Goal: Task Accomplishment & Management: Manage account settings

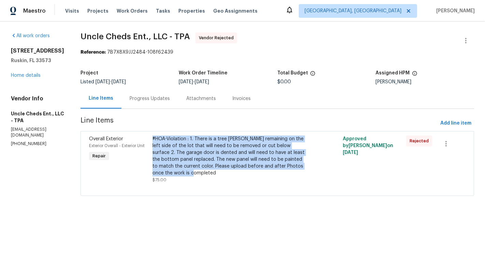
drag, startPoint x: 146, startPoint y: 139, endPoint x: 196, endPoint y: 174, distance: 61.9
click at [196, 174] on div "#HOA-Violation : 1. There is a tree [PERSON_NAME] remaining on the left side of…" at bounding box center [230, 159] width 159 height 52
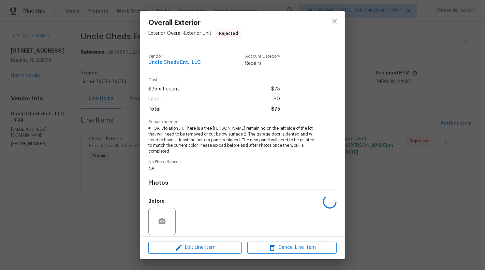
drag, startPoint x: 196, startPoint y: 174, endPoint x: 200, endPoint y: 174, distance: 3.8
click at [200, 180] on h4 "Photos" at bounding box center [242, 183] width 188 height 7
click at [19, 123] on div "Overall Exterior Exterior Overall - Exterior Unit Rejected Vendor Uncle Cheds E…" at bounding box center [242, 135] width 485 height 270
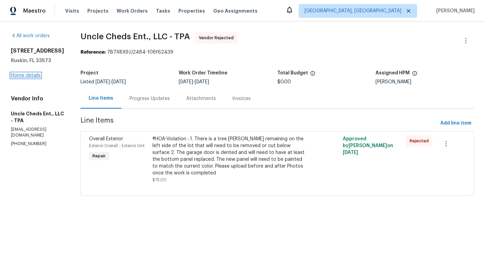
click at [29, 78] on link "Home details" at bounding box center [26, 75] width 30 height 5
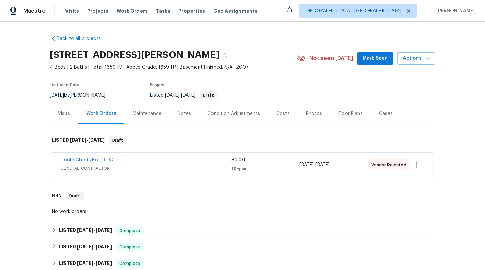
click at [213, 170] on span "GENERAL_CONTRACTOR" at bounding box center [145, 168] width 171 height 7
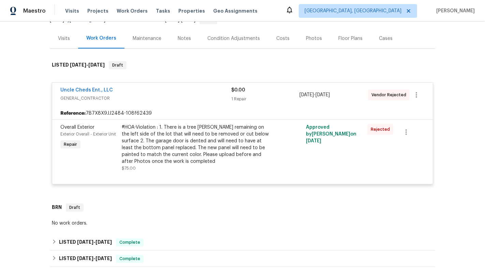
scroll to position [104, 0]
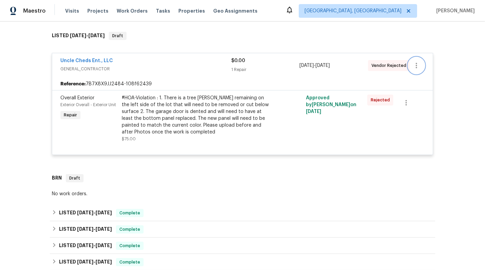
click at [420, 66] on icon "button" at bounding box center [417, 65] width 8 height 8
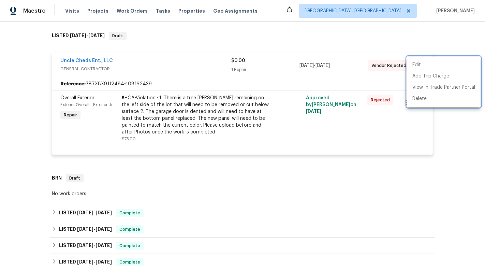
click at [84, 62] on div at bounding box center [242, 135] width 485 height 270
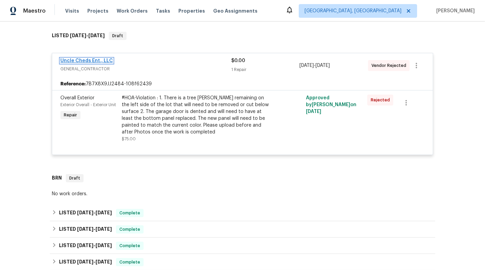
click at [77, 60] on link "Uncle Cheds Ent., LLC" at bounding box center [86, 60] width 53 height 5
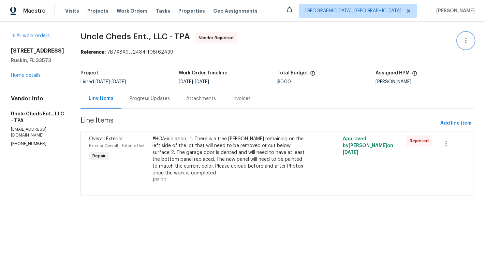
click at [466, 39] on icon "button" at bounding box center [466, 41] width 8 height 8
click at [417, 42] on li "Edit" at bounding box center [444, 40] width 74 height 11
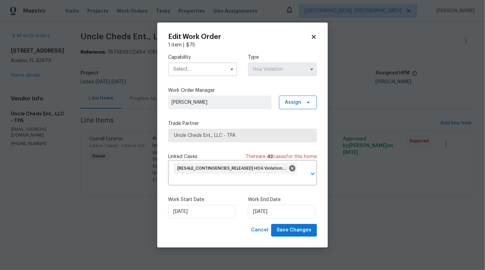
click at [213, 67] on input "text" at bounding box center [202, 69] width 69 height 14
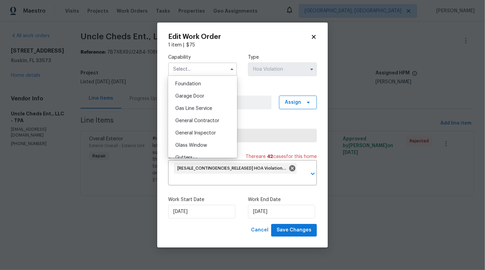
scroll to position [295, 0]
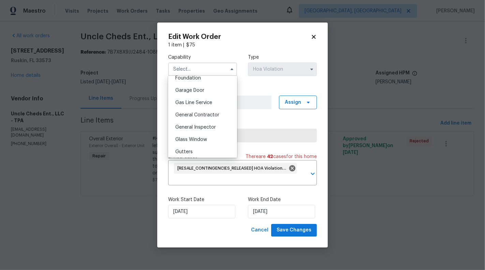
click at [213, 115] on span "General Contractor" at bounding box center [197, 115] width 44 height 5
type input "General Contractor"
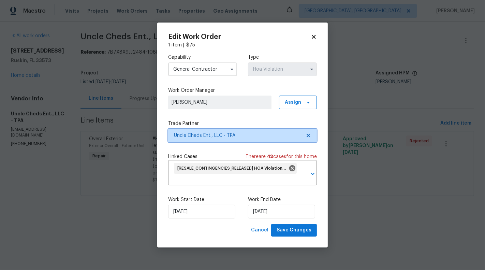
click at [309, 136] on icon at bounding box center [308, 135] width 3 height 3
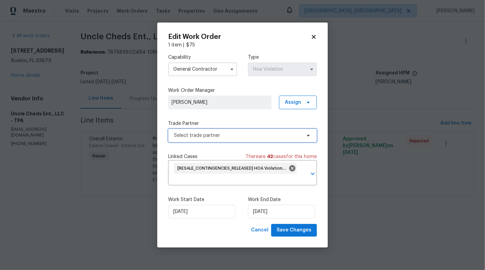
click at [258, 137] on span "Select trade partner" at bounding box center [237, 135] width 127 height 7
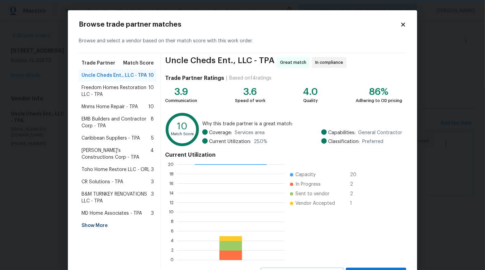
scroll to position [18, 0]
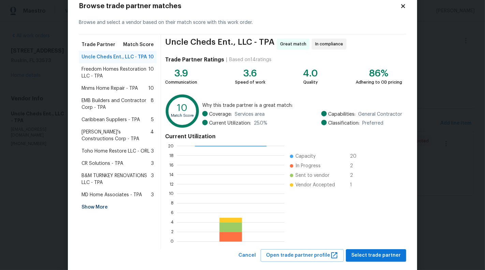
click at [119, 72] on span "Freedom Homes Restoration LLC - TPA" at bounding box center [115, 73] width 67 height 14
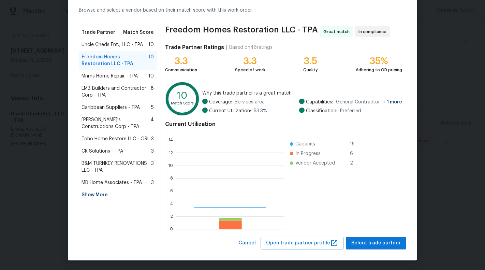
scroll to position [96, 108]
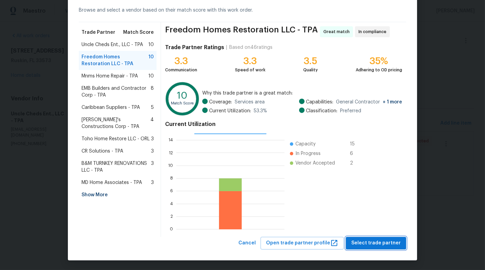
click at [383, 242] on span "Select trade partner" at bounding box center [376, 243] width 49 height 9
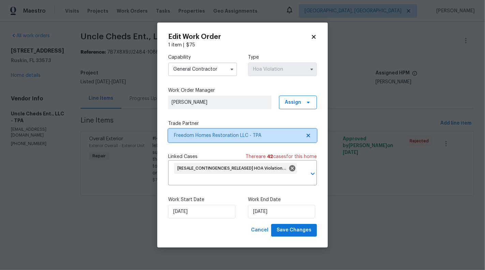
scroll to position [0, 0]
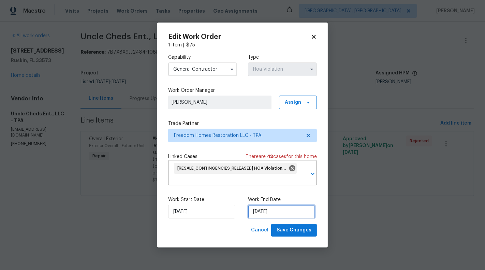
click at [258, 210] on input "25/08/2025" at bounding box center [281, 212] width 67 height 14
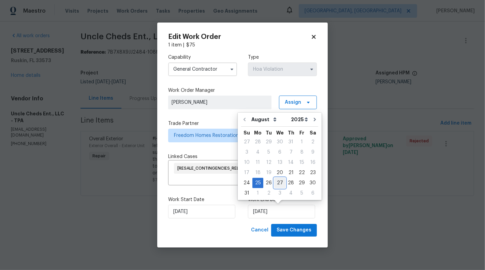
click at [280, 182] on div "27" at bounding box center [279, 183] width 11 height 10
type input "[DATE]"
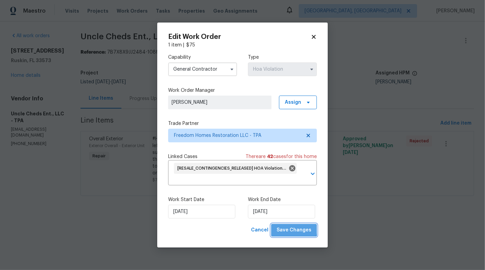
click at [296, 229] on span "Save Changes" at bounding box center [294, 230] width 35 height 9
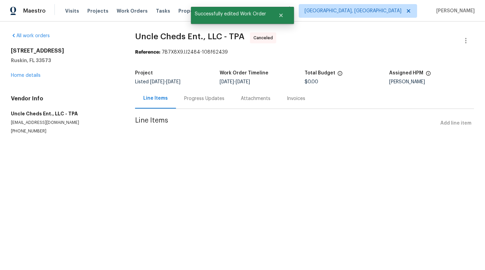
click at [15, 72] on div "[STREET_ADDRESS][PERSON_NAME] Home details" at bounding box center [65, 62] width 108 height 31
click at [15, 73] on link "Home details" at bounding box center [26, 75] width 30 height 5
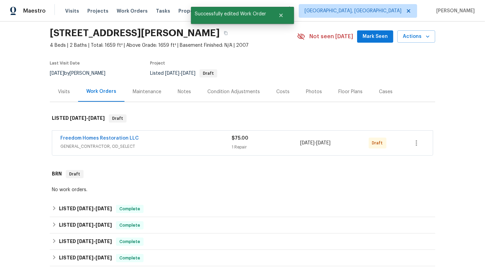
scroll to position [84, 0]
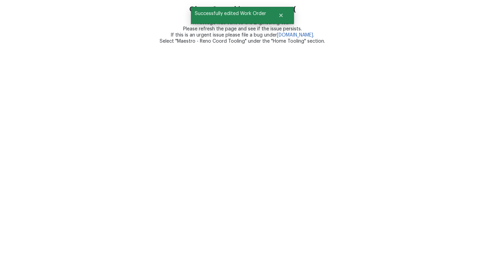
click at [205, 44] on html "Oh no. Something went wrong :( A message was sent to the Engineering team. Plea…" at bounding box center [242, 22] width 485 height 44
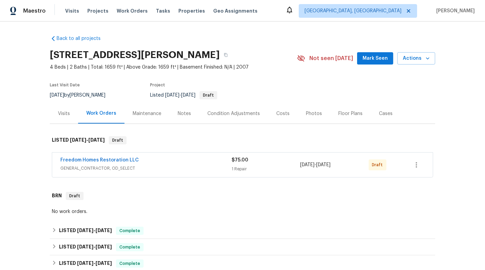
click at [240, 173] on div "Freedom Homes Restoration LLC GENERAL_CONTRACTOR, OD_SELECT $75.00 1 Repair 8/2…" at bounding box center [242, 165] width 381 height 25
click at [280, 157] on div "$75.00" at bounding box center [266, 160] width 69 height 7
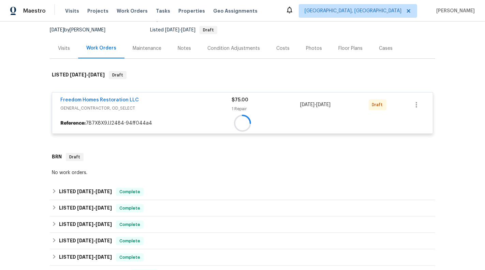
scroll to position [71, 0]
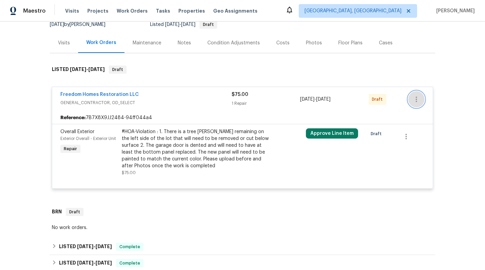
click at [423, 96] on button "button" at bounding box center [417, 99] width 16 height 16
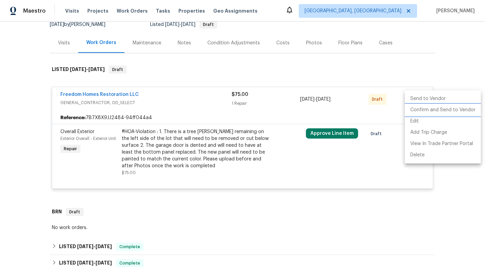
click at [438, 112] on li "Confirm and Send to Vendor" at bounding box center [443, 109] width 76 height 11
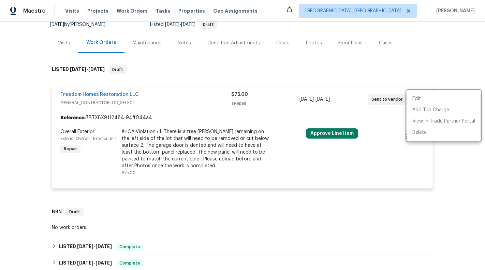
click at [82, 96] on div at bounding box center [242, 135] width 485 height 270
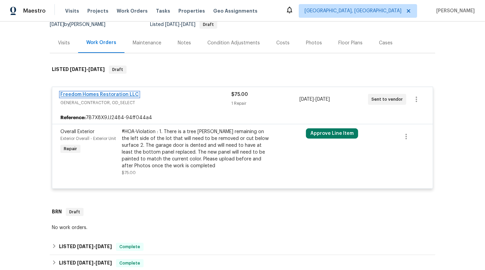
click at [79, 94] on link "Freedom Homes Restoration LLC" at bounding box center [99, 94] width 79 height 5
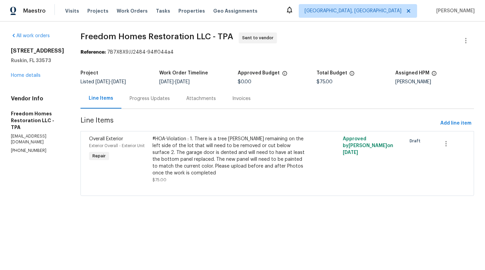
click at [142, 92] on div "Progress Updates" at bounding box center [150, 98] width 57 height 20
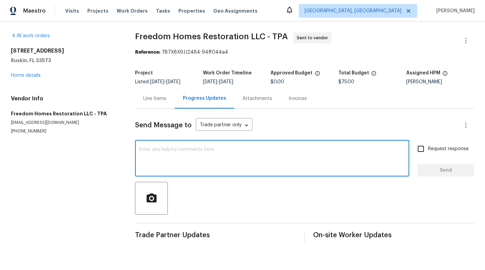
click at [178, 157] on textarea at bounding box center [272, 159] width 266 height 24
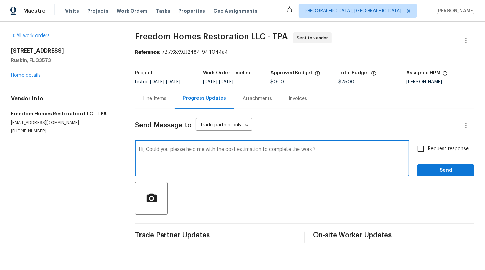
type textarea "Hi, Could you please help me with the cost estimation to complete the work ?"
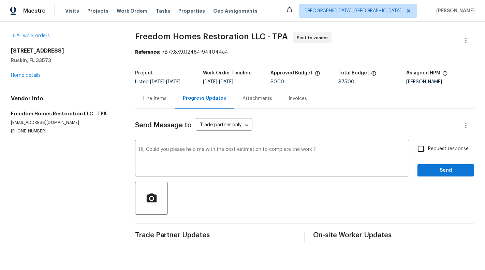
click at [466, 150] on span "Request response" at bounding box center [448, 148] width 41 height 7
click at [428, 150] on input "Request response" at bounding box center [421, 149] width 14 height 14
checkbox input "true"
click at [465, 165] on button "Send" at bounding box center [446, 170] width 57 height 13
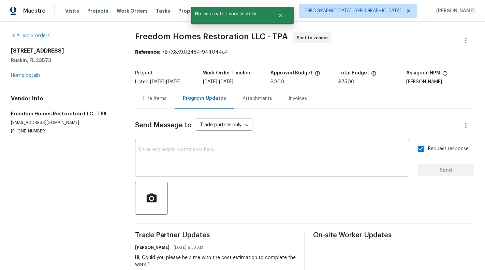
click at [145, 103] on div "Line Items" at bounding box center [155, 98] width 40 height 20
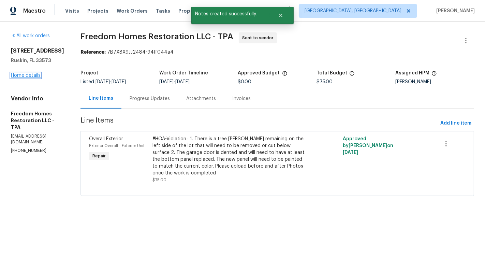
click at [27, 78] on link "Home details" at bounding box center [26, 75] width 30 height 5
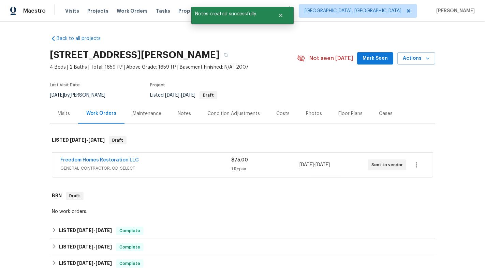
click at [171, 177] on div "Freedom Homes Restoration LLC GENERAL_CONTRACTOR, OD_SELECT $75.00 1 Repair 8/2…" at bounding box center [243, 165] width 386 height 28
click at [105, 159] on link "Freedom Homes Restoration LLC" at bounding box center [99, 160] width 79 height 5
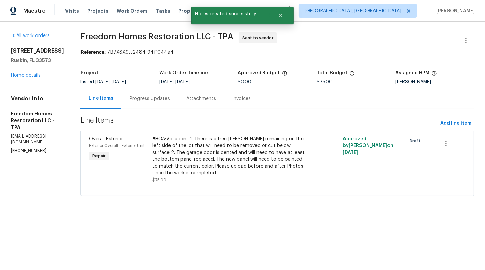
click at [27, 129] on h5 "Freedom Homes Restoration LLC - TPA" at bounding box center [37, 120] width 53 height 20
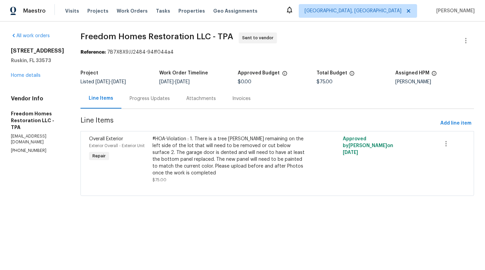
click at [26, 148] on p "(561) 352-5288" at bounding box center [37, 151] width 53 height 6
copy p "(561) 352-5288"
click at [467, 38] on icon "button" at bounding box center [466, 41] width 8 height 8
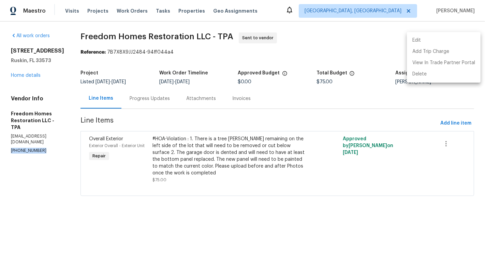
click at [451, 41] on li "Edit" at bounding box center [444, 40] width 74 height 11
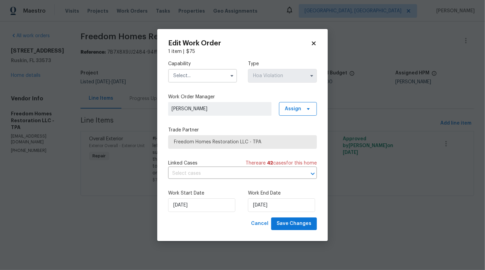
click at [310, 42] on h2 "Edit Work Order" at bounding box center [239, 43] width 143 height 7
click at [33, 85] on body "Maestro Visits Projects Work Orders Tasks Properties Geo Assignments Albuquerqu…" at bounding box center [242, 107] width 485 height 215
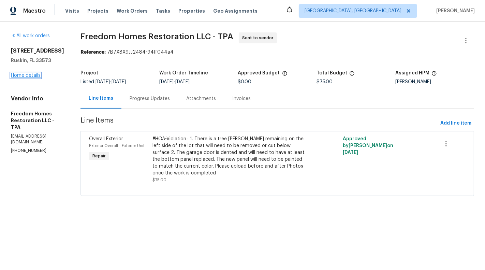
click at [24, 78] on link "Home details" at bounding box center [26, 75] width 30 height 5
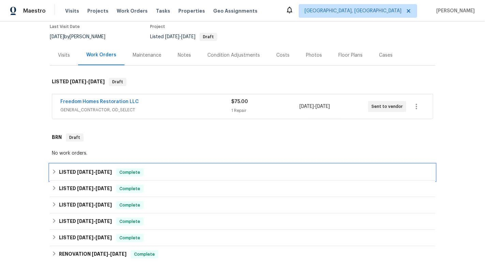
click at [162, 171] on div "LISTED 7/29/25 - 8/1/25 Complete" at bounding box center [243, 172] width 382 height 8
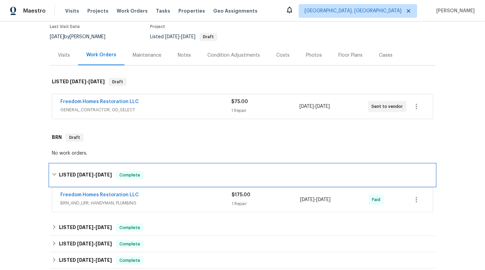
scroll to position [115, 0]
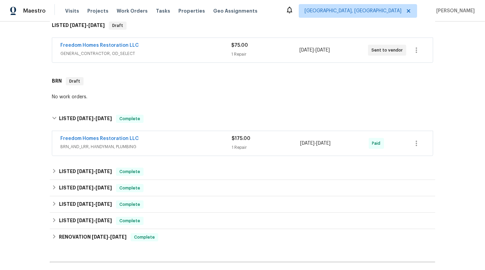
click at [186, 149] on span "BRN_AND_LRR, HANDYMAN, PLUMBING" at bounding box center [145, 146] width 171 height 7
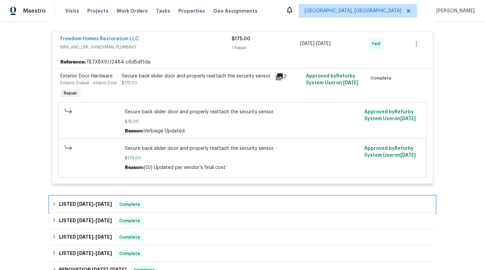
click at [173, 207] on div "LISTED 7/17/25 - 7/17/25 Complete" at bounding box center [243, 204] width 382 height 8
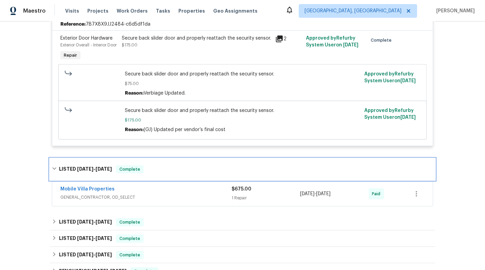
scroll to position [280, 0]
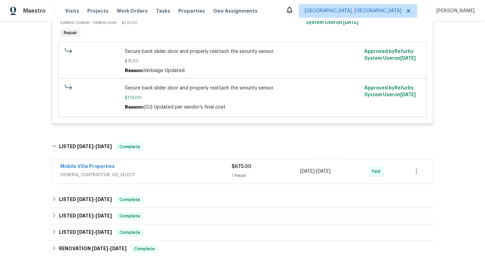
click at [189, 171] on div "Mobile Villa Properties" at bounding box center [145, 167] width 171 height 8
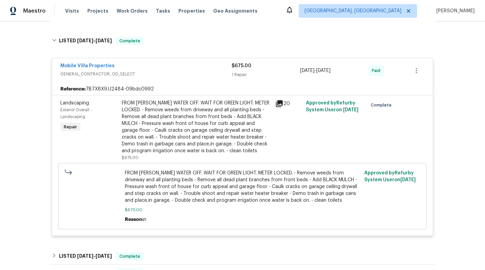
scroll to position [402, 0]
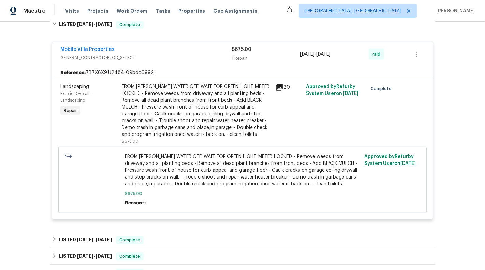
click at [204, 128] on div "FROM PAUL WATER OFF. WAIT FOR GREEN LIGHT. METER LOCKED. - Remove weeds from dr…" at bounding box center [196, 110] width 149 height 55
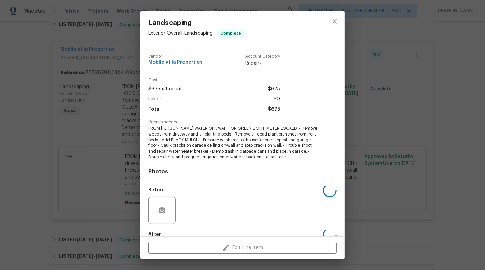
scroll to position [39, 0]
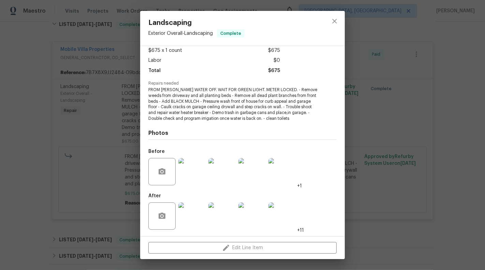
click at [196, 223] on img at bounding box center [192, 215] width 27 height 27
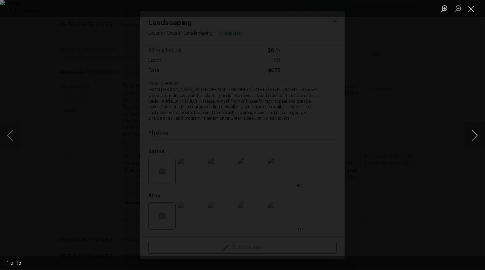
click at [483, 136] on button "Next image" at bounding box center [475, 135] width 20 height 27
click at [479, 137] on button "Next image" at bounding box center [475, 135] width 20 height 27
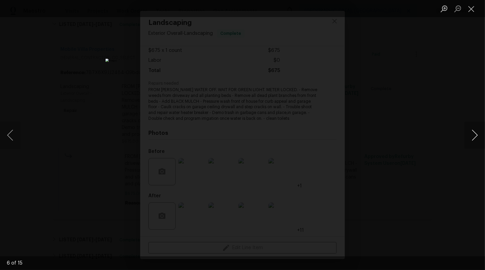
click at [479, 137] on button "Next image" at bounding box center [475, 135] width 20 height 27
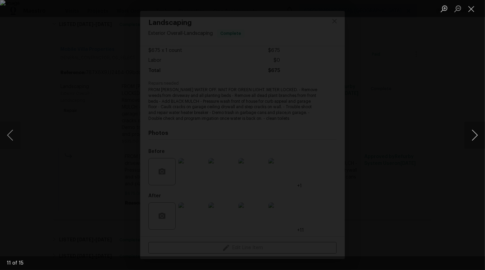
click at [479, 137] on button "Next image" at bounding box center [475, 135] width 20 height 27
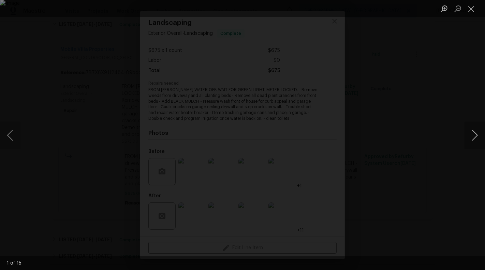
click at [479, 137] on button "Next image" at bounding box center [475, 135] width 20 height 27
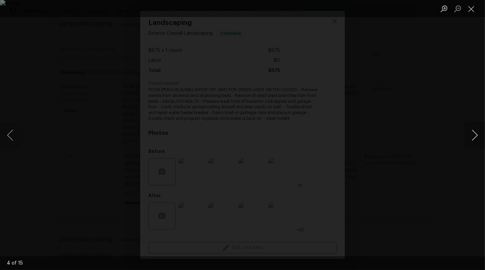
click at [479, 137] on button "Next image" at bounding box center [475, 135] width 20 height 27
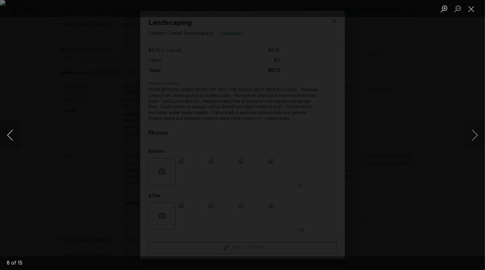
click at [13, 141] on button "Previous image" at bounding box center [10, 135] width 20 height 27
click at [484, 131] on button "Next image" at bounding box center [475, 135] width 20 height 27
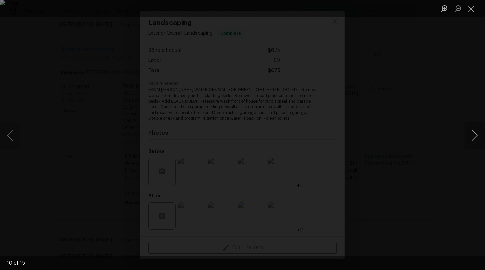
click at [483, 125] on button "Next image" at bounding box center [475, 135] width 20 height 27
click at [472, 12] on button "Close lightbox" at bounding box center [472, 9] width 14 height 12
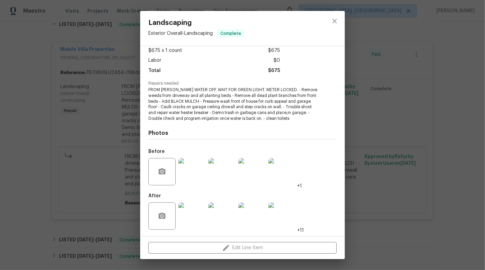
click at [437, 95] on div "Landscaping Exterior Overall - Landscaping Complete Vendor Mobile Villa Propert…" at bounding box center [242, 135] width 485 height 270
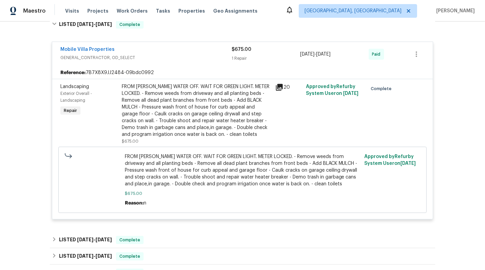
scroll to position [472, 0]
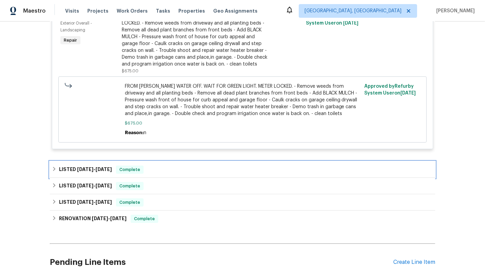
click at [282, 170] on div "LISTED 7/8/25 - 7/10/25 Complete" at bounding box center [243, 169] width 386 height 16
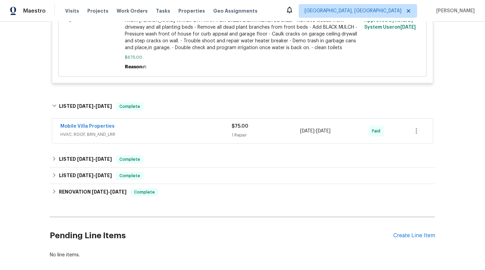
click at [293, 143] on div "Mobile Villa Properties HVAC, ROOF, BRN_AND_LRR $75.00 1 Repair 7/8/2025 - 7/10…" at bounding box center [242, 131] width 381 height 25
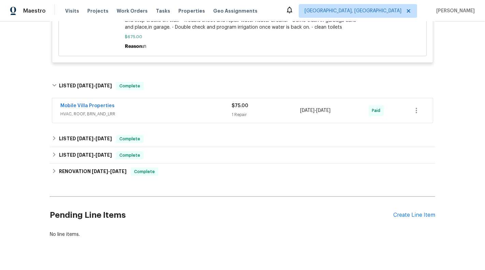
click at [293, 118] on div "1 Repair" at bounding box center [266, 114] width 69 height 7
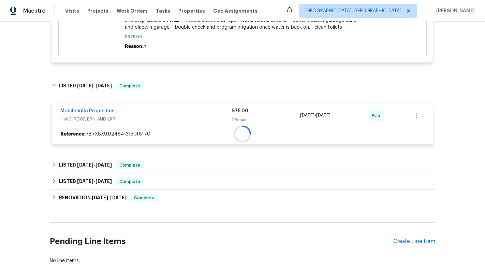
scroll to position [585, 0]
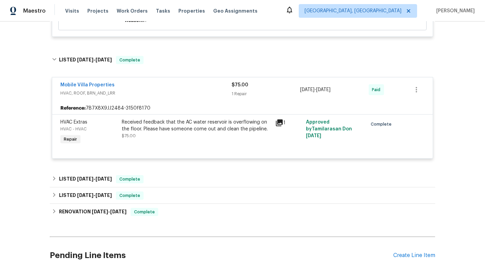
click at [288, 166] on div "Mobile Villa Properties HVAC, ROOF, BRN_AND_LRR $75.00 1 Repair 7/8/2025 - 7/10…" at bounding box center [243, 118] width 386 height 95
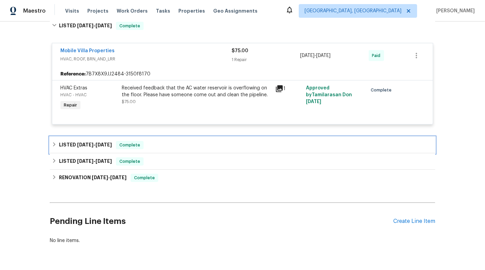
click at [290, 149] on div "LISTED 6/28/25 - 7/1/25 Complete" at bounding box center [243, 145] width 382 height 8
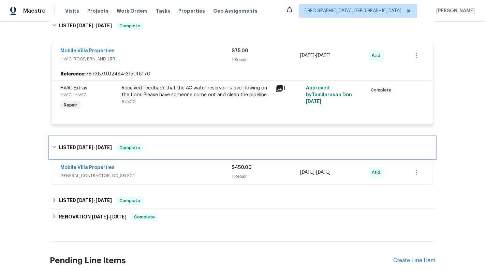
scroll to position [654, 0]
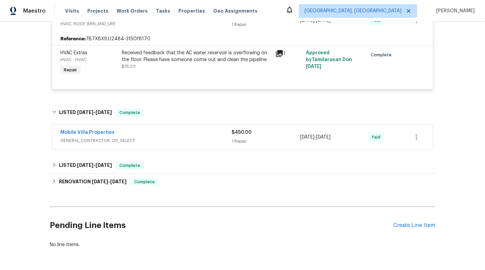
click at [290, 141] on div "$450.00 1 Repair" at bounding box center [266, 137] width 69 height 16
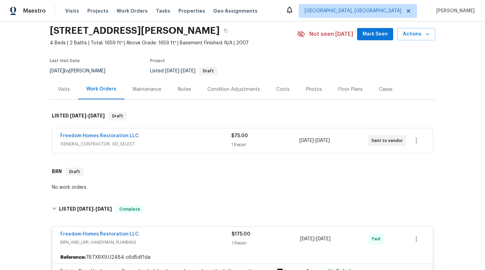
scroll to position [27, 0]
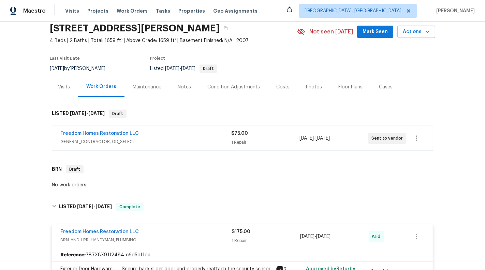
click at [290, 141] on div "1 Repair" at bounding box center [265, 142] width 68 height 7
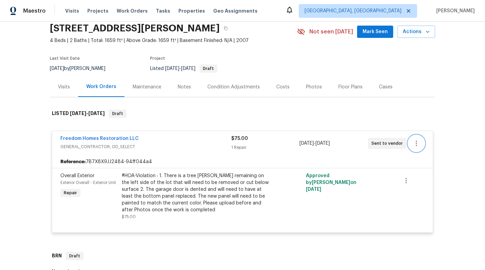
click at [423, 138] on button "button" at bounding box center [417, 143] width 16 height 16
click at [418, 139] on li "Edit" at bounding box center [444, 142] width 74 height 11
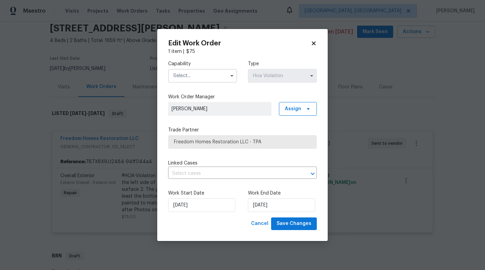
click at [187, 70] on input "text" at bounding box center [202, 76] width 69 height 14
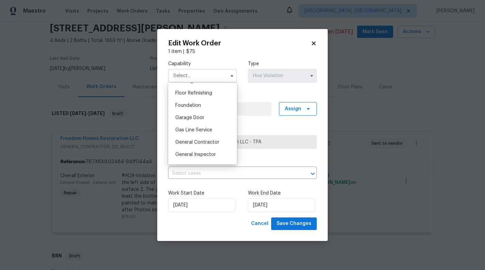
scroll to position [314, 0]
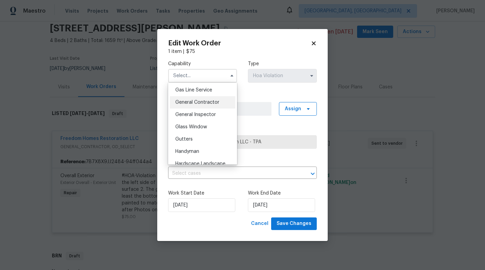
click at [205, 101] on span "General Contractor" at bounding box center [197, 102] width 44 height 5
type input "General Contractor"
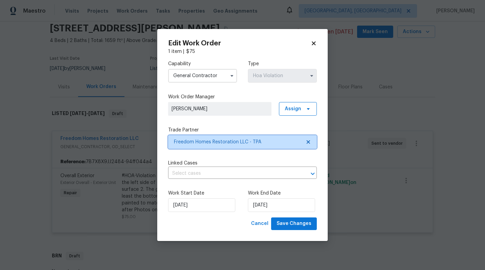
click at [311, 140] on icon at bounding box center [308, 141] width 5 height 5
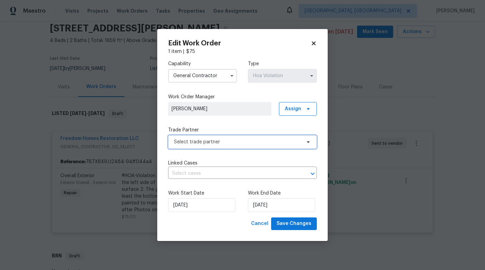
click at [261, 144] on span "Select trade partner" at bounding box center [237, 142] width 127 height 7
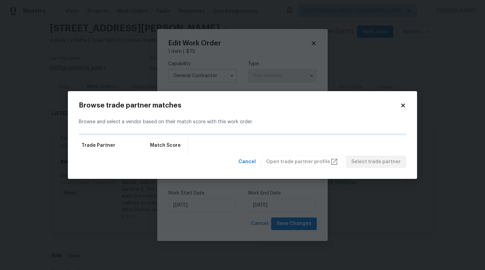
click at [406, 105] on icon at bounding box center [403, 105] width 6 height 6
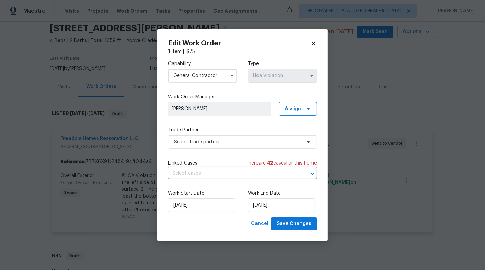
click at [229, 133] on label "Trade Partner" at bounding box center [242, 130] width 149 height 7
click at [229, 141] on span "Select trade partner" at bounding box center [237, 142] width 127 height 7
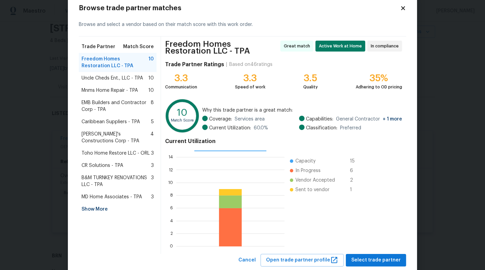
scroll to position [22, 0]
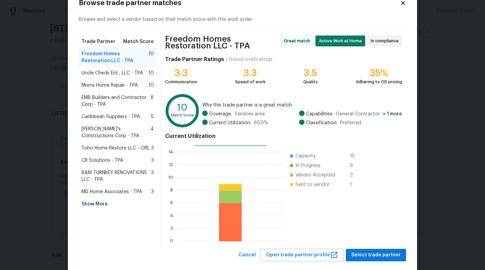
click at [0, 158] on body "Maestro Visits Projects Work Orders Tasks Properties Geo Assignments Albuquerqu…" at bounding box center [242, 135] width 485 height 270
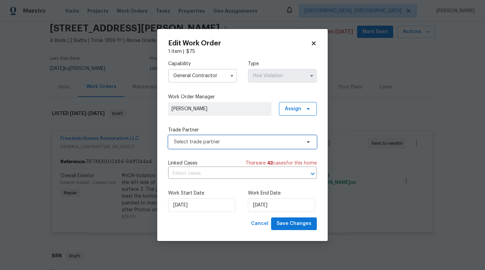
scroll to position [0, 0]
click at [311, 43] on icon at bounding box center [314, 43] width 6 height 6
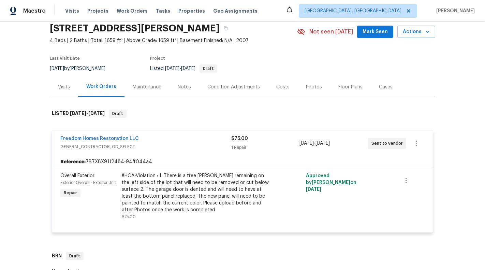
click at [443, 125] on div "Back to all projects 15452 Long Cypress Dr, Ruskin, FL 33573 4 Beds | 2 Baths |…" at bounding box center [242, 146] width 485 height 248
drag, startPoint x: 153, startPoint y: 136, endPoint x: 41, endPoint y: 136, distance: 112.0
click at [41, 136] on div "Back to all projects 15452 Long Cypress Dr, Ruskin, FL 33573 4 Beds | 2 Baths |…" at bounding box center [242, 146] width 485 height 248
copy link "Freedom Homes Restoration LLC"
click at [152, 138] on div "Freedom Homes Restoration LLC" at bounding box center [145, 139] width 171 height 8
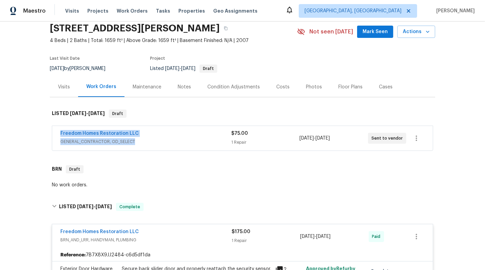
drag, startPoint x: 154, startPoint y: 138, endPoint x: 57, endPoint y: 131, distance: 97.9
click at [57, 131] on div "Freedom Homes Restoration LLC GENERAL_CONTRACTOR, OD_SELECT $75.00 1 Repair 8/2…" at bounding box center [242, 138] width 381 height 25
click at [41, 136] on div "Back to all projects 15452 Long Cypress Dr, Ruskin, FL 33573 4 Beds | 2 Baths |…" at bounding box center [242, 146] width 485 height 248
drag, startPoint x: 55, startPoint y: 133, endPoint x: 146, endPoint y: 133, distance: 91.5
click at [146, 133] on div "Freedom Homes Restoration LLC GENERAL_CONTRACTOR, OD_SELECT $75.00 1 Repair 8/2…" at bounding box center [242, 138] width 381 height 25
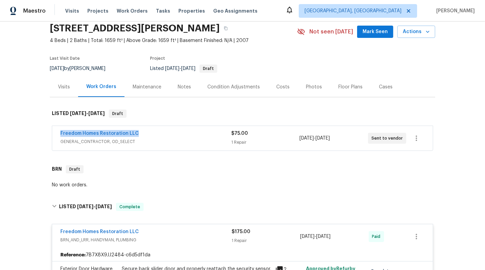
copy link "Freedom Homes Restoration LLC"
click at [423, 133] on button "button" at bounding box center [417, 138] width 16 height 16
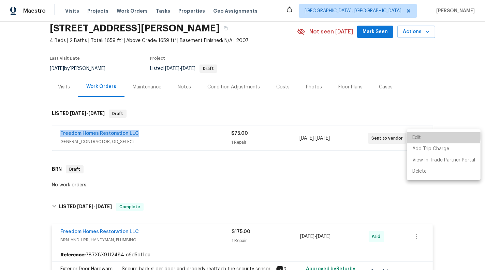
click at [423, 133] on li "Edit" at bounding box center [444, 137] width 74 height 11
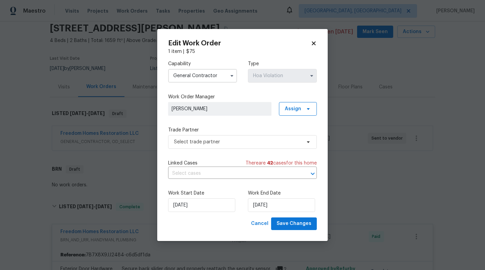
click at [223, 132] on label "Trade Partner" at bounding box center [242, 130] width 149 height 7
click at [224, 141] on span "Select trade partner" at bounding box center [237, 142] width 127 height 7
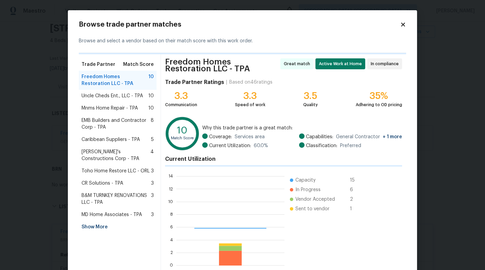
scroll to position [96, 108]
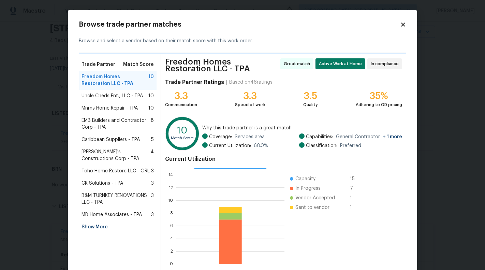
click at [110, 102] on div "Mnms Home Repair - TPA 10" at bounding box center [118, 108] width 78 height 12
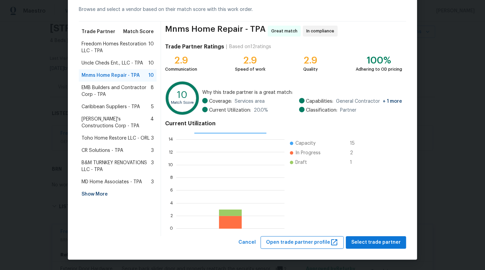
scroll to position [31, 0]
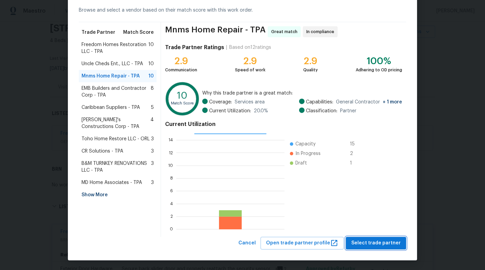
click at [367, 245] on span "Select trade partner" at bounding box center [376, 243] width 49 height 9
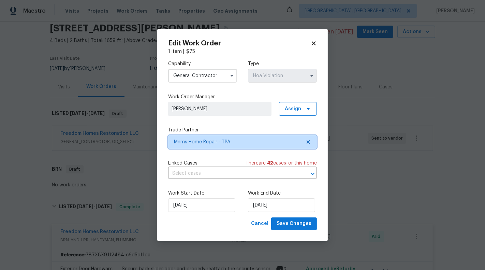
scroll to position [0, 0]
click at [239, 179] on input "text" at bounding box center [233, 173] width 130 height 11
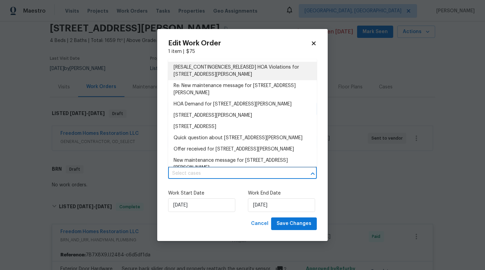
click at [238, 72] on li "[RESALE_CONTINGENCIES_RELEASED] HOA Violations for 15452 Long Cypress Dr, Ruski…" at bounding box center [242, 71] width 149 height 18
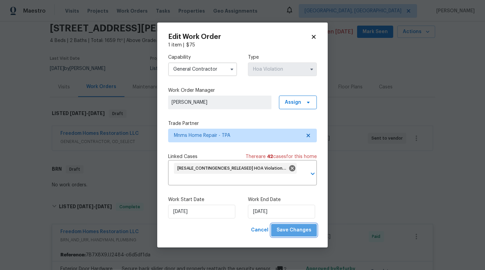
click at [301, 229] on span "Save Changes" at bounding box center [294, 230] width 35 height 9
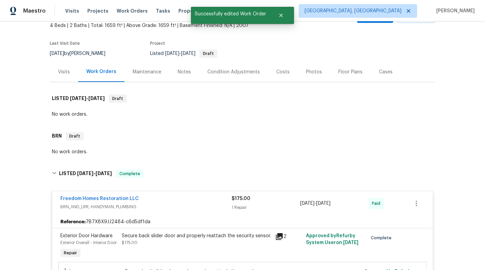
scroll to position [41, 0]
click at [61, 79] on div "Visits" at bounding box center [64, 72] width 28 height 20
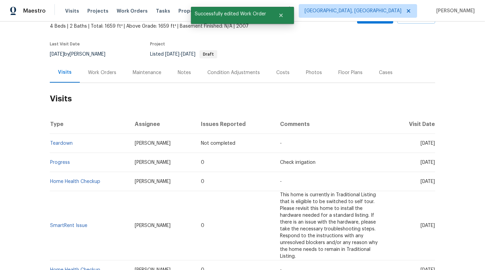
click at [94, 74] on div "Work Orders" at bounding box center [102, 72] width 28 height 7
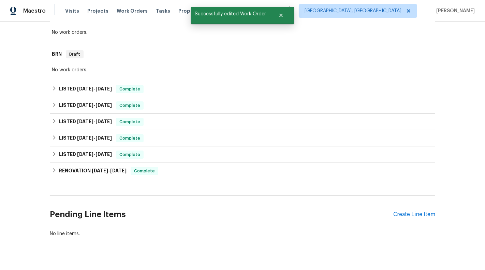
scroll to position [137, 0]
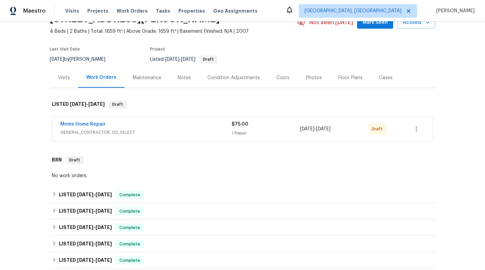
scroll to position [52, 0]
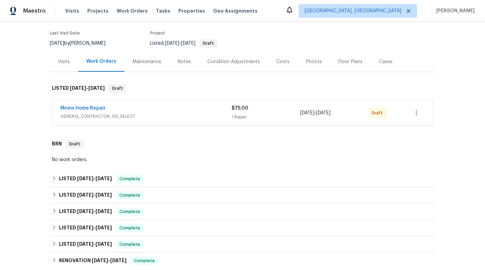
click at [208, 114] on span "GENERAL_CONTRACTOR, OD_SELECT" at bounding box center [145, 116] width 171 height 7
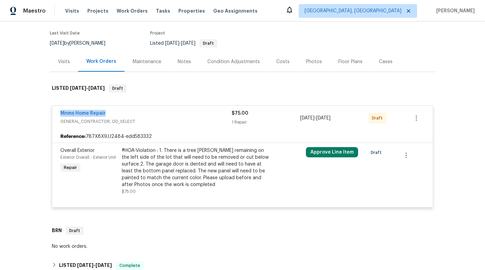
drag, startPoint x: 144, startPoint y: 111, endPoint x: 42, endPoint y: 113, distance: 102.1
click at [42, 113] on div "Back to all projects [STREET_ADDRESS][PERSON_NAME] 4 Beds | 2 Baths | Total: 16…" at bounding box center [242, 146] width 485 height 248
copy link "Mnms Home Repair"
click at [327, 148] on button "Approve Line Item" at bounding box center [332, 152] width 52 height 10
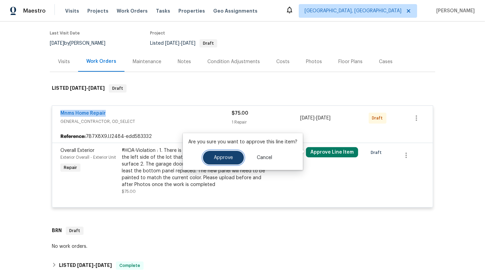
click at [224, 155] on span "Approve" at bounding box center [223, 157] width 19 height 5
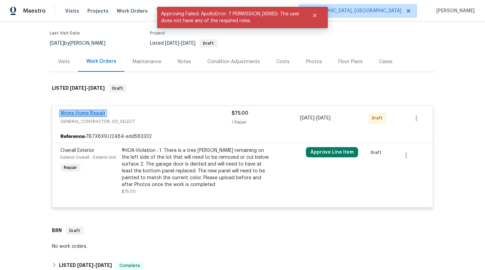
click at [102, 111] on link "Mnms Home Repair" at bounding box center [82, 113] width 45 height 5
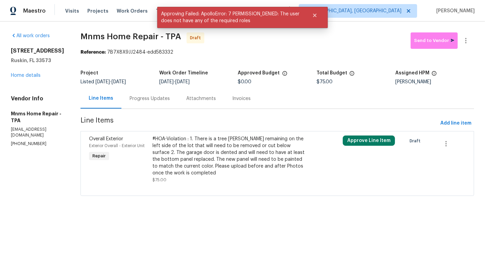
click at [148, 98] on div "Progress Updates" at bounding box center [150, 98] width 40 height 7
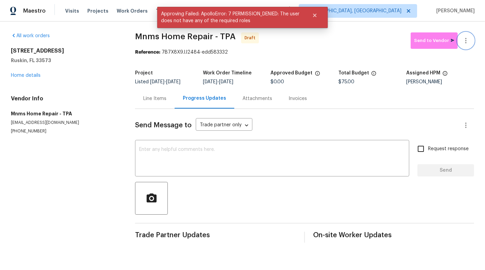
click at [469, 40] on icon "button" at bounding box center [466, 41] width 8 height 8
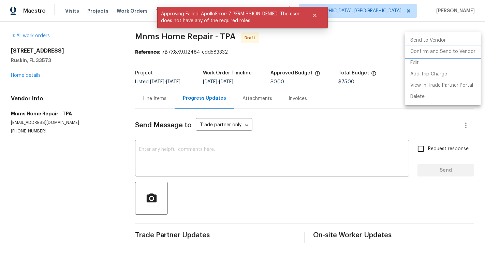
click at [470, 54] on li "Confirm and Send to Vendor" at bounding box center [443, 51] width 76 height 11
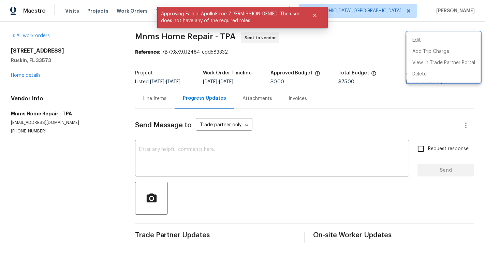
click at [228, 162] on div at bounding box center [242, 135] width 485 height 270
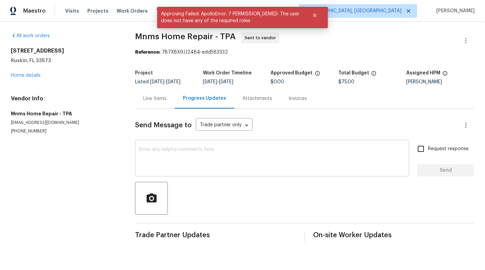
click at [226, 162] on textarea at bounding box center [272, 159] width 266 height 24
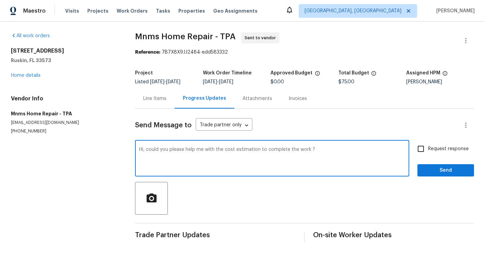
type textarea "Hi, could you please help me with the cost estimation to complete the work ?"
click at [435, 147] on span "Request response" at bounding box center [448, 148] width 41 height 7
click at [428, 147] on input "Request response" at bounding box center [421, 149] width 14 height 14
checkbox input "true"
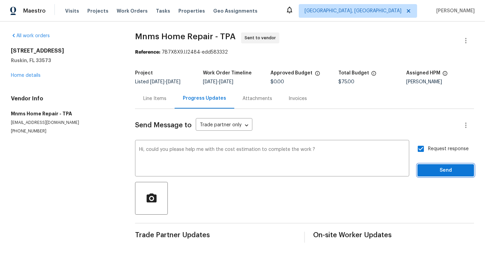
click at [439, 170] on span "Send" at bounding box center [446, 170] width 46 height 9
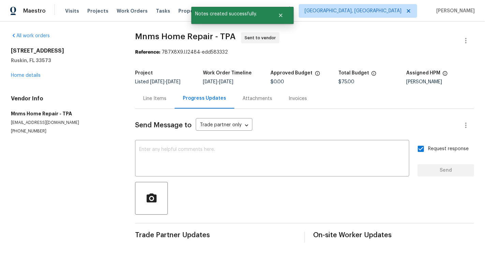
click at [21, 79] on div "All work orders 15452 Long Cypress Dr Ruskin, FL 33573 Home details Vendor Info…" at bounding box center [65, 83] width 108 height 102
click at [15, 74] on link "Home details" at bounding box center [26, 75] width 30 height 5
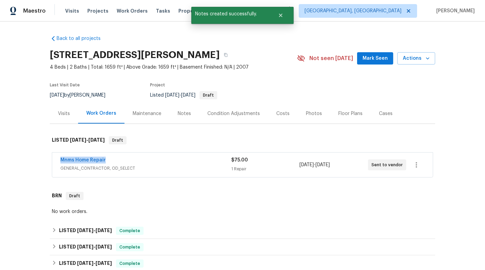
drag, startPoint x: 137, startPoint y: 161, endPoint x: 59, endPoint y: 161, distance: 77.5
click at [59, 161] on div "Mnms Home Repair GENERAL_CONTRACTOR, OD_SELECT $75.00 1 Repair 8/20/2025 - 8/27…" at bounding box center [242, 165] width 381 height 25
copy link "Mnms Home Repair"
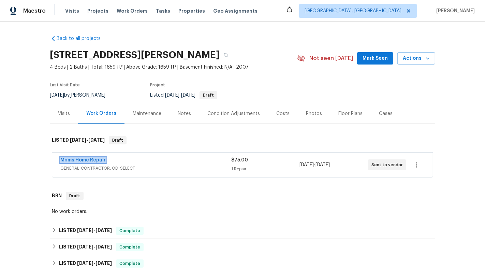
click at [76, 158] on link "Mnms Home Repair" at bounding box center [82, 160] width 45 height 5
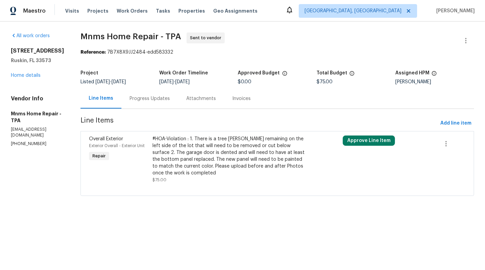
click at [15, 134] on div "Vendor Info Mnms Home Repair - TPA mnmshomesrepair@gmail.com (689) 234-7915" at bounding box center [37, 121] width 53 height 52
copy p "(689) 234-7915"
click at [17, 87] on div "All work orders 15452 Long Cypress Dr Ruskin, FL 33573 Home details Vendor Info…" at bounding box center [37, 89] width 53 height 114
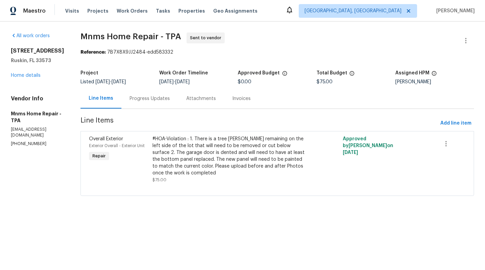
click at [14, 79] on div "15452 Long Cypress Dr Ruskin, FL 33573 Home details" at bounding box center [37, 62] width 53 height 31
click at [13, 78] on link "Home details" at bounding box center [26, 75] width 30 height 5
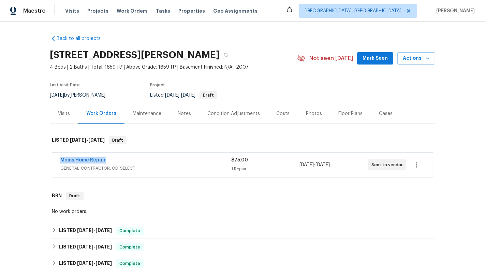
drag, startPoint x: 50, startPoint y: 160, endPoint x: 129, endPoint y: 160, distance: 79.2
click at [129, 160] on div "Mnms Home Repair GENERAL_CONTRACTOR, OD_SELECT $75.00 1 Repair 8/20/2025 - 8/27…" at bounding box center [243, 165] width 386 height 28
copy link "Mnms Home Repair"
click at [125, 165] on span "GENERAL_CONTRACTOR, OD_SELECT" at bounding box center [145, 168] width 171 height 7
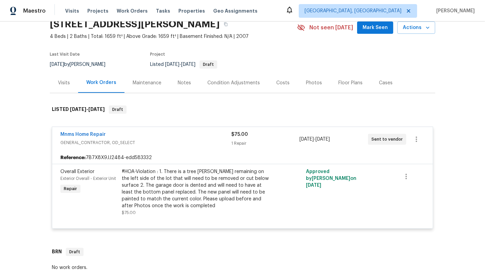
scroll to position [38, 0]
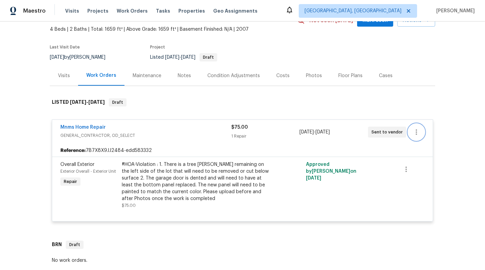
click at [418, 132] on icon "button" at bounding box center [417, 132] width 8 height 8
click at [418, 132] on li "Edit" at bounding box center [444, 131] width 74 height 11
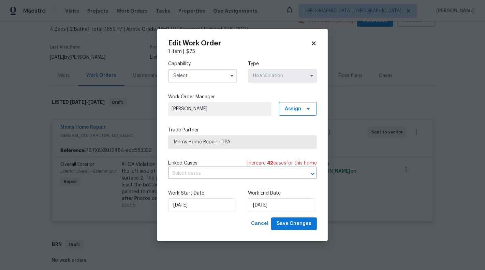
click at [220, 75] on input "text" at bounding box center [202, 76] width 69 height 14
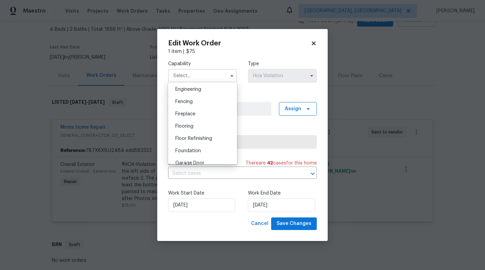
scroll to position [257, 0]
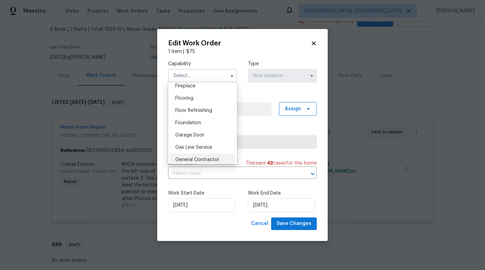
click at [204, 156] on div "General Contractor" at bounding box center [203, 160] width 66 height 12
type input "General Contractor"
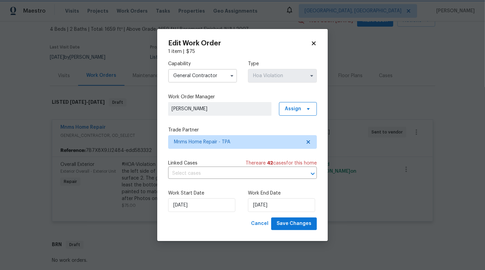
scroll to position [272, 0]
click at [244, 139] on span "Mnms Home Repair - TPA" at bounding box center [237, 142] width 127 height 7
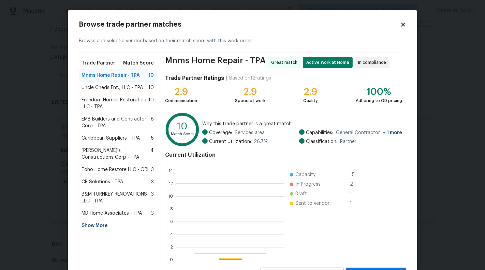
scroll to position [96, 108]
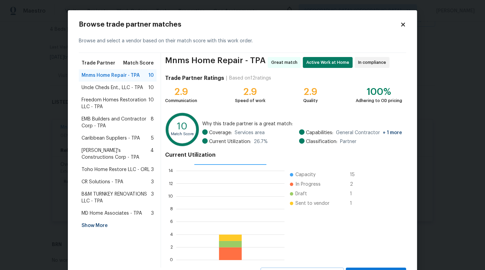
click at [107, 219] on div "Show More" at bounding box center [118, 225] width 78 height 12
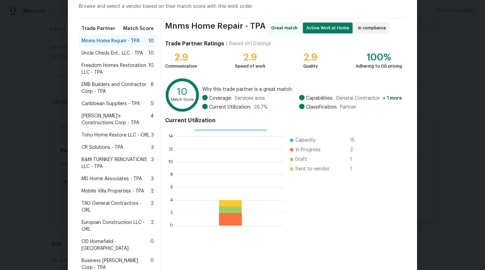
click at [126, 191] on span "Mobile Villa Properties - TPA" at bounding box center [113, 191] width 62 height 7
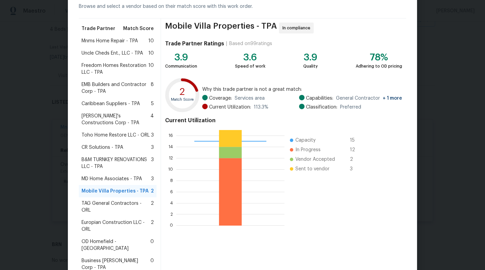
scroll to position [118, 0]
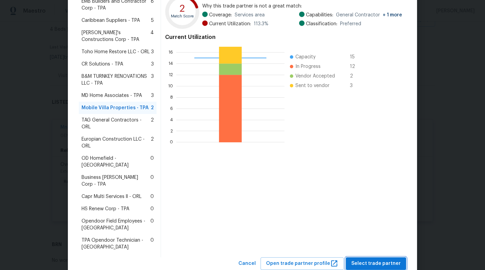
click at [374, 259] on span "Select trade partner" at bounding box center [376, 263] width 49 height 9
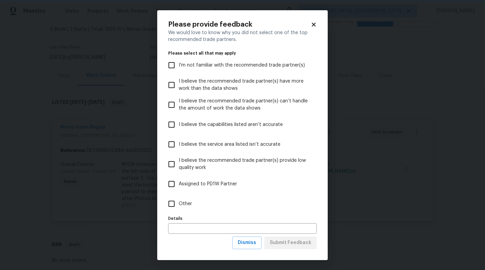
scroll to position [0, 0]
click at [188, 208] on label "Other" at bounding box center [238, 204] width 147 height 20
click at [179, 208] on input "Other" at bounding box center [172, 204] width 14 height 14
checkbox input "true"
click at [294, 243] on span "Submit Feedback" at bounding box center [291, 243] width 42 height 9
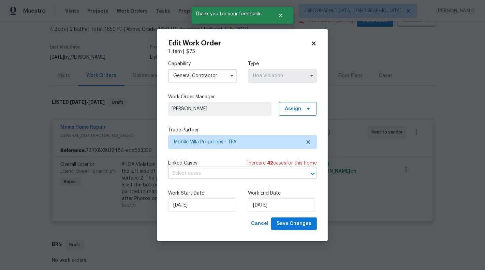
click at [236, 171] on input "text" at bounding box center [233, 173] width 130 height 11
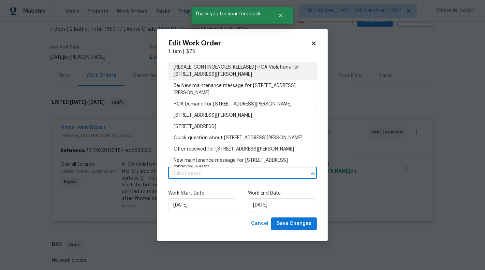
click at [238, 68] on li "[RESALE_CONTINGENCIES_RELEASED] HOA Violations for 15452 Long Cypress Dr, Ruski…" at bounding box center [242, 71] width 149 height 18
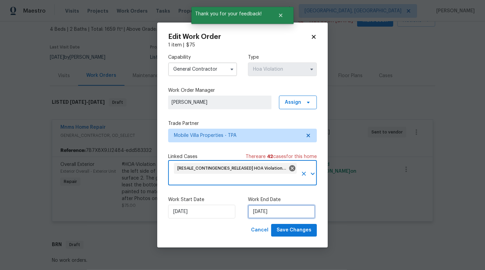
click at [262, 210] on input "27/08/2025" at bounding box center [281, 212] width 67 height 14
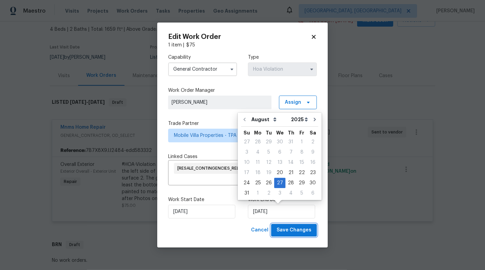
click at [293, 228] on span "Save Changes" at bounding box center [294, 230] width 35 height 9
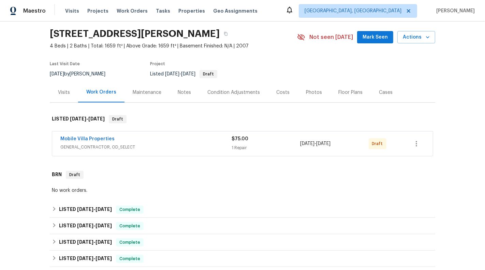
click at [181, 148] on span "GENERAL_CONTRACTOR, OD_SELECT" at bounding box center [145, 147] width 171 height 7
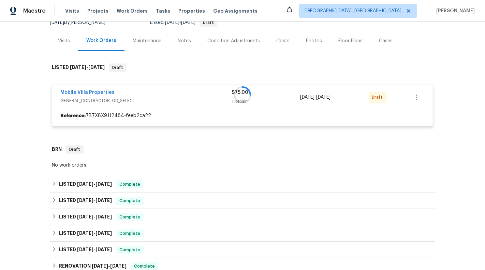
scroll to position [84, 0]
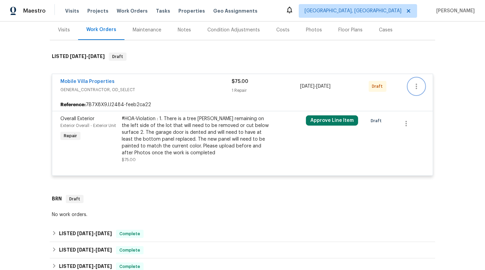
click at [420, 82] on icon "button" at bounding box center [417, 86] width 8 height 8
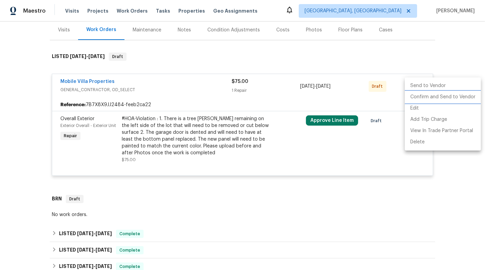
click at [422, 99] on li "Confirm and Send to Vendor" at bounding box center [443, 96] width 76 height 11
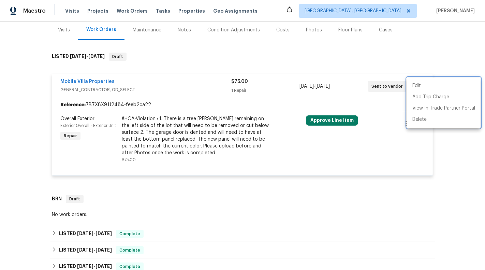
click at [319, 118] on div at bounding box center [242, 135] width 485 height 270
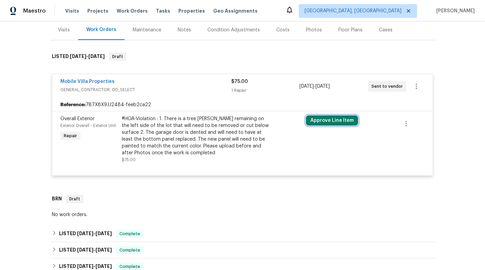
click at [337, 122] on button "Approve Line Item" at bounding box center [332, 120] width 52 height 10
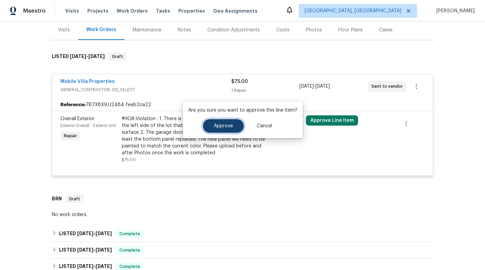
click at [221, 127] on span "Approve" at bounding box center [223, 126] width 19 height 5
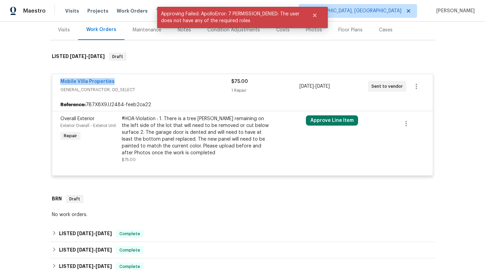
drag, startPoint x: 136, startPoint y: 75, endPoint x: 130, endPoint y: 78, distance: 6.2
click at [130, 78] on div "Mobile Villa Properties GENERAL_CONTRACTOR, OD_SELECT $75.00 1 Repair 8/20/2025…" at bounding box center [242, 86] width 381 height 25
copy link "Mobile Villa Properties"
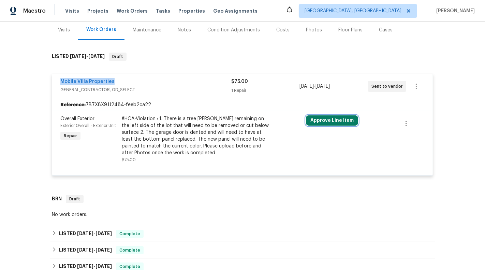
click at [322, 118] on button "Approve Line Item" at bounding box center [332, 120] width 52 height 10
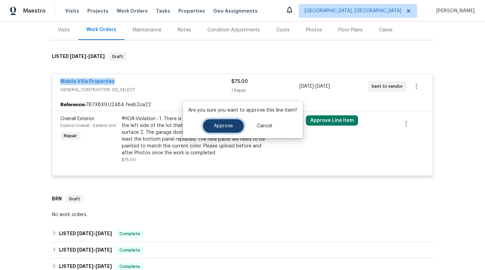
click at [231, 125] on span "Approve" at bounding box center [223, 126] width 19 height 5
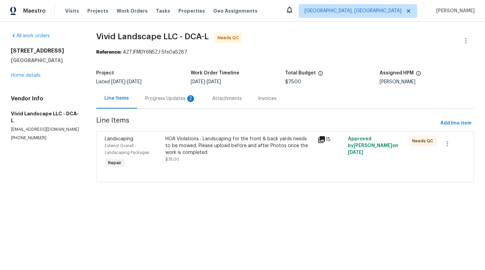
click at [180, 91] on div "Progress Updates 2" at bounding box center [170, 98] width 67 height 20
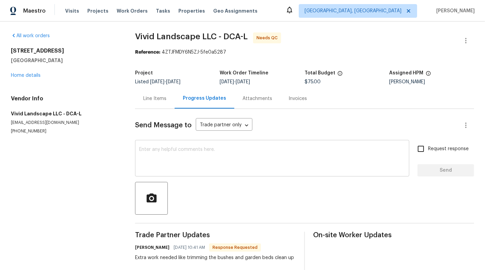
scroll to position [63, 0]
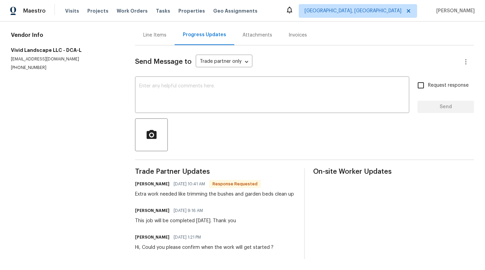
click at [151, 37] on div "Line Items" at bounding box center [154, 35] width 23 height 7
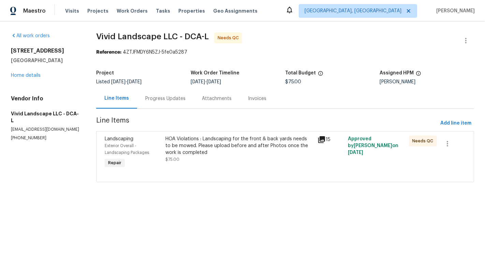
click at [241, 146] on div "HOA Violations : Landscaping for the front & back yards needs to be mowed. Plea…" at bounding box center [240, 146] width 148 height 20
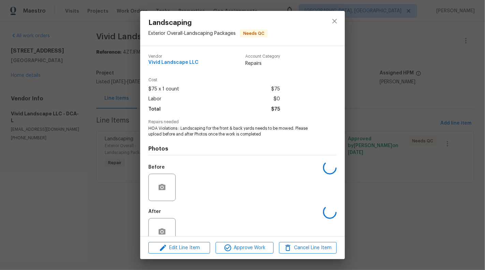
scroll to position [16, 0]
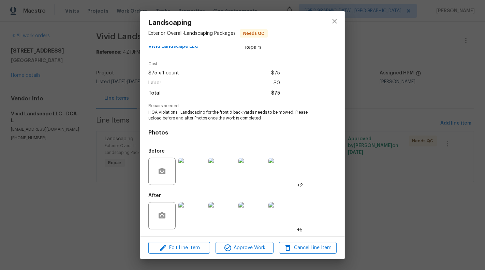
click at [185, 219] on img at bounding box center [192, 215] width 27 height 27
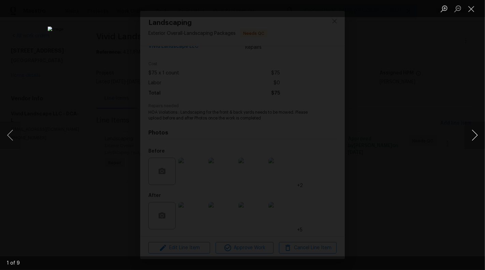
click at [483, 134] on button "Next image" at bounding box center [475, 135] width 20 height 27
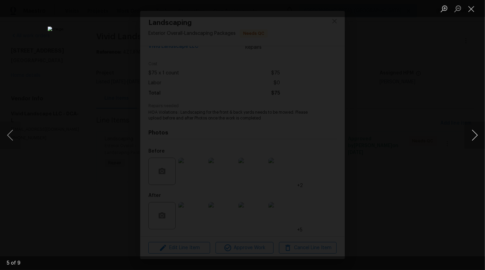
click at [484, 138] on button "Next image" at bounding box center [475, 135] width 20 height 27
click at [482, 137] on button "Next image" at bounding box center [475, 135] width 20 height 27
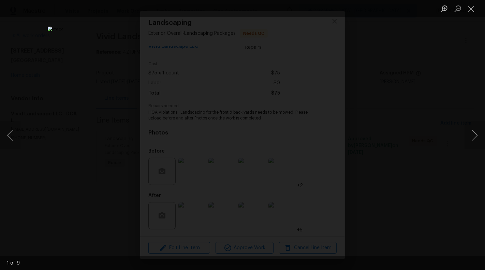
click at [471, 15] on li "Lightbox" at bounding box center [472, 8] width 14 height 17
click at [472, 11] on button "Close lightbox" at bounding box center [472, 9] width 14 height 12
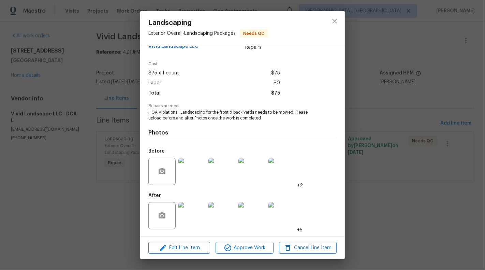
click at [187, 184] on img at bounding box center [192, 171] width 27 height 27
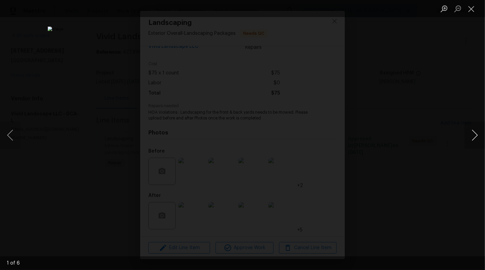
click at [483, 140] on button "Next image" at bounding box center [475, 135] width 20 height 27
click at [477, 137] on button "Next image" at bounding box center [475, 135] width 20 height 27
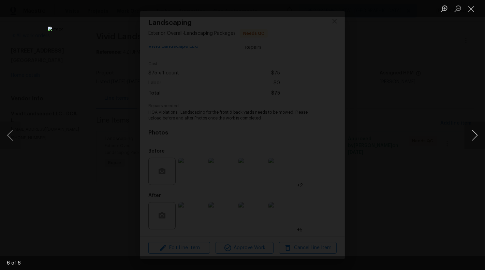
click at [477, 137] on button "Next image" at bounding box center [475, 135] width 20 height 27
click at [472, 12] on button "Close lightbox" at bounding box center [472, 9] width 14 height 12
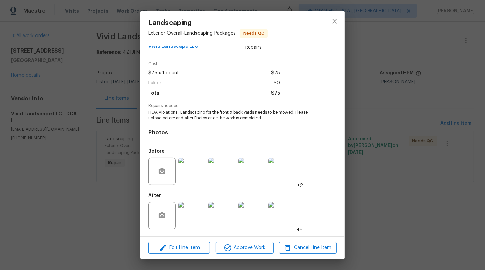
click at [194, 218] on img at bounding box center [192, 215] width 27 height 27
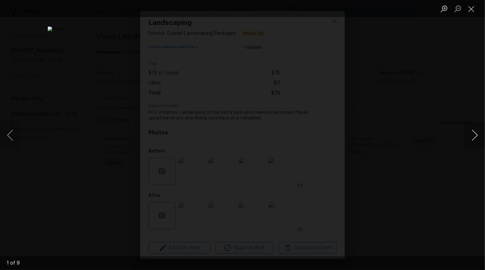
click at [474, 132] on button "Next image" at bounding box center [475, 135] width 20 height 27
click at [478, 131] on button "Next image" at bounding box center [475, 135] width 20 height 27
click at [478, 132] on button "Next image" at bounding box center [475, 135] width 20 height 27
click at [482, 141] on button "Next image" at bounding box center [475, 135] width 20 height 27
click at [480, 140] on button "Next image" at bounding box center [475, 135] width 20 height 27
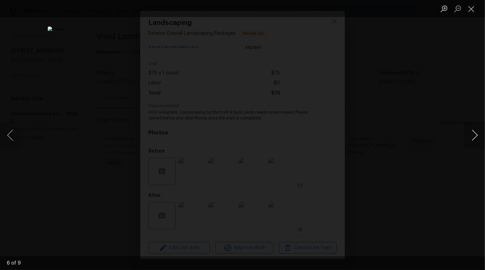
click at [480, 140] on button "Next image" at bounding box center [475, 135] width 20 height 27
click at [467, 133] on button "Next image" at bounding box center [475, 135] width 20 height 27
click at [475, 8] on button "Close lightbox" at bounding box center [472, 9] width 14 height 12
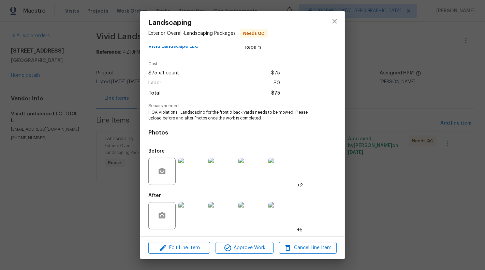
click at [123, 55] on div "Landscaping Exterior Overall - Landscaping Packages Needs QC Vendor Vivid Lands…" at bounding box center [242, 135] width 485 height 270
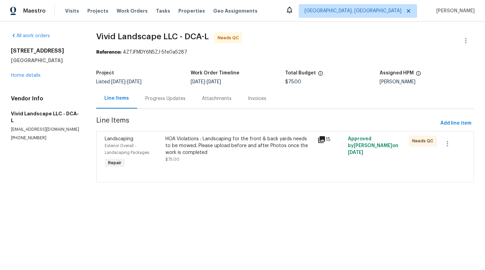
click at [172, 92] on div "Progress Updates" at bounding box center [165, 98] width 57 height 20
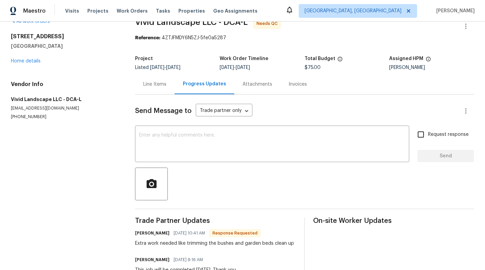
scroll to position [16, 0]
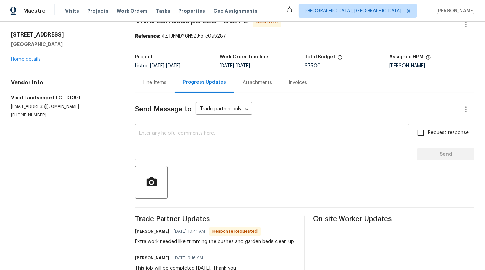
click at [245, 146] on textarea at bounding box center [272, 143] width 266 height 24
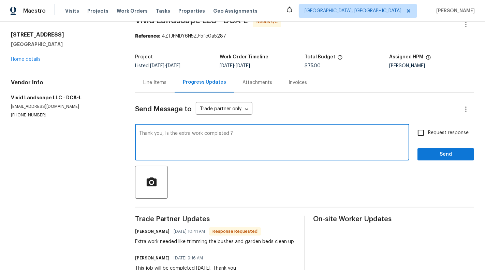
type textarea "Thank you, Is the extra work completed ?"
click at [436, 134] on span "Request response" at bounding box center [448, 132] width 41 height 7
click at [428, 134] on input "Request response" at bounding box center [421, 133] width 14 height 14
checkbox input "true"
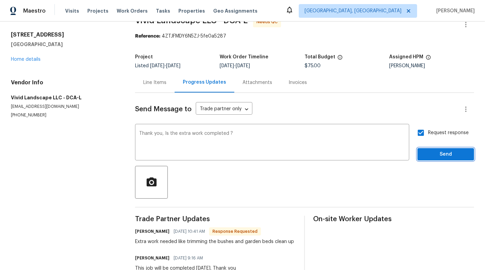
click at [447, 150] on span "Send" at bounding box center [446, 154] width 46 height 9
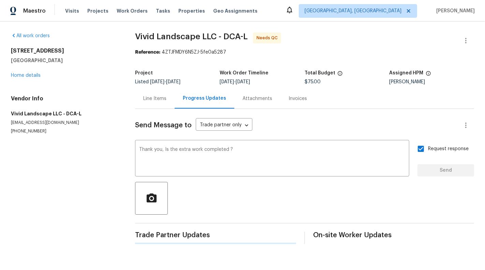
scroll to position [0, 0]
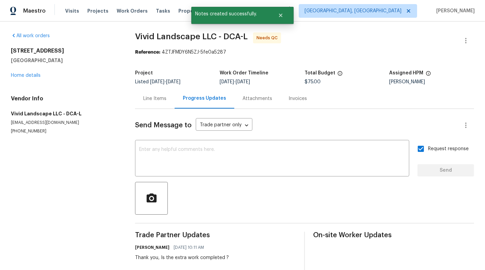
click at [151, 101] on div "Line Items" at bounding box center [154, 98] width 23 height 7
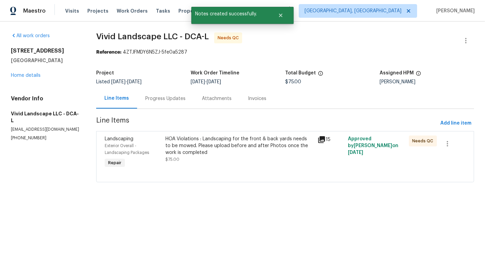
click at [33, 139] on p "(540) 760-9482" at bounding box center [45, 138] width 69 height 6
copy p "(540) 760-9482"
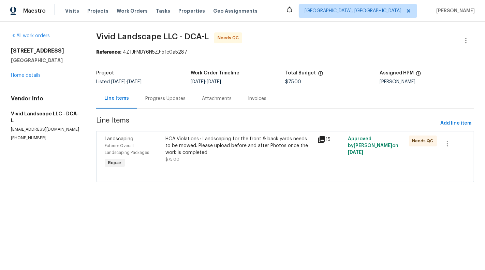
click at [167, 103] on div "Progress Updates" at bounding box center [165, 98] width 57 height 20
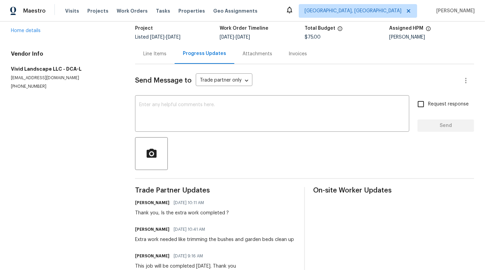
scroll to position [16, 0]
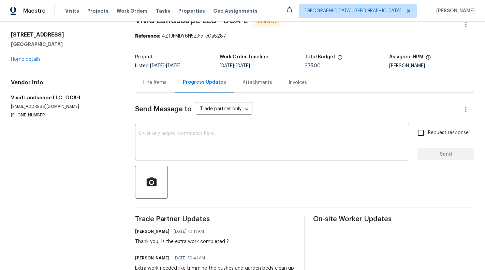
click at [156, 85] on div "Line Items" at bounding box center [154, 82] width 23 height 7
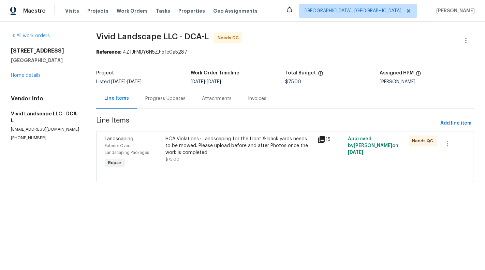
click at [175, 103] on div "Progress Updates" at bounding box center [165, 98] width 57 height 20
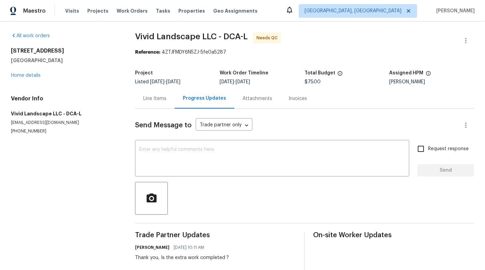
click at [160, 103] on div "Line Items" at bounding box center [155, 98] width 40 height 20
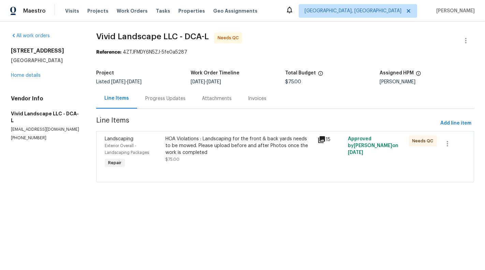
click at [164, 102] on div "Progress Updates" at bounding box center [165, 98] width 40 height 7
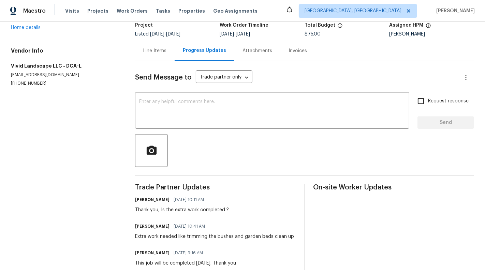
scroll to position [49, 0]
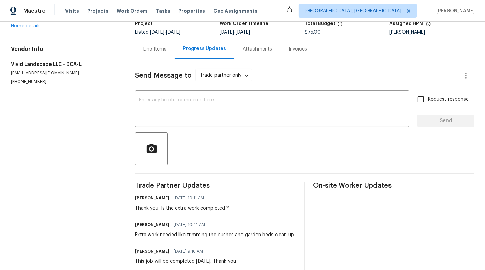
click at [162, 50] on div "Line Items" at bounding box center [154, 49] width 23 height 7
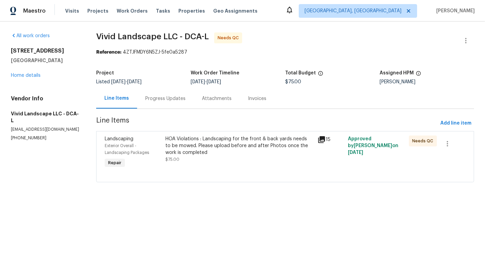
click at [268, 201] on html "Maestro Visits Projects Work Orders Tasks Properties Geo Assignments Albuquerqu…" at bounding box center [242, 100] width 485 height 201
click at [188, 155] on div "HOA Violations : Landscaping for the front & back yards needs to be mowed. Plea…" at bounding box center [240, 146] width 148 height 20
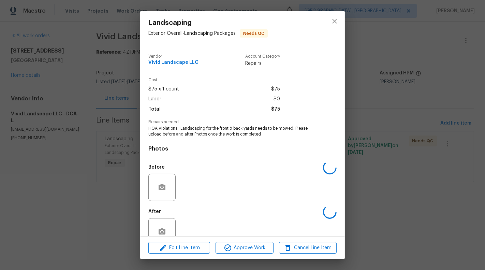
scroll to position [16, 0]
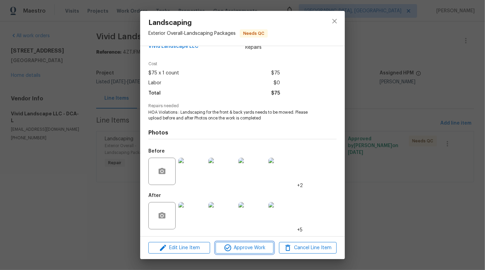
click at [240, 250] on span "Approve Work" at bounding box center [245, 248] width 54 height 9
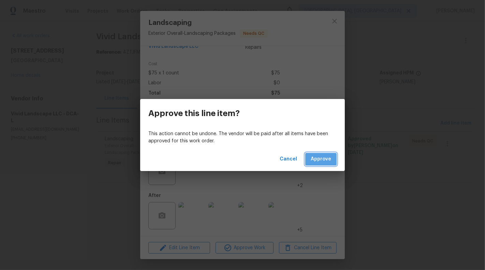
click at [324, 162] on span "Approve" at bounding box center [321, 159] width 20 height 9
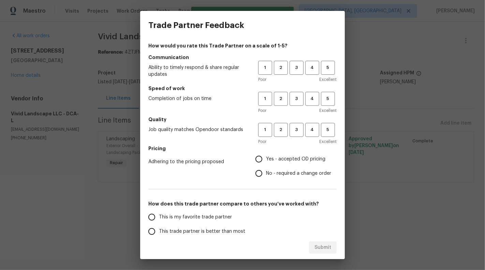
click at [325, 107] on span "Excellent" at bounding box center [327, 110] width 17 height 7
click at [326, 103] on button "5" at bounding box center [328, 99] width 14 height 14
click at [327, 66] on span "5" at bounding box center [328, 68] width 13 height 8
click at [326, 132] on span "5" at bounding box center [328, 130] width 13 height 8
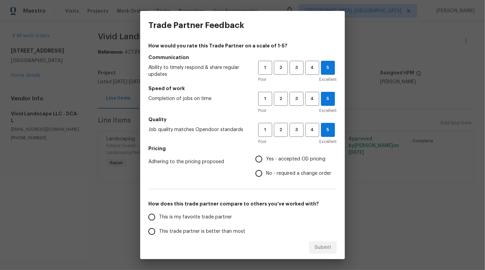
click at [261, 157] on input "Yes - accepted OD pricing" at bounding box center [259, 159] width 14 height 14
radio input "true"
click at [222, 211] on label "This is my favorite trade partner" at bounding box center [199, 217] width 108 height 14
click at [159, 211] on input "This is my favorite trade partner" at bounding box center [152, 217] width 14 height 14
click at [325, 252] on button "Submit" at bounding box center [323, 247] width 28 height 13
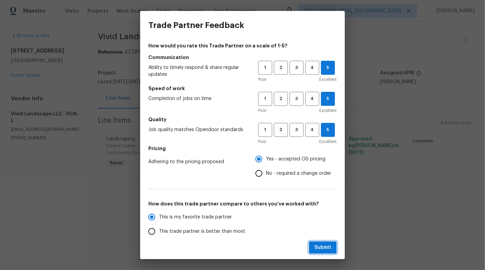
radio input "true"
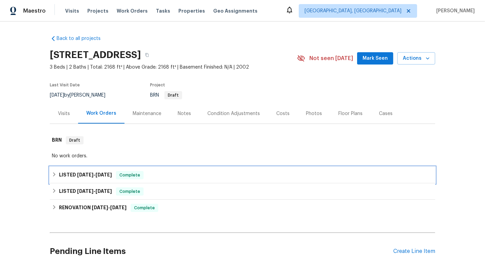
click at [278, 170] on div "LISTED [DATE] - [DATE] Complete" at bounding box center [243, 175] width 386 height 16
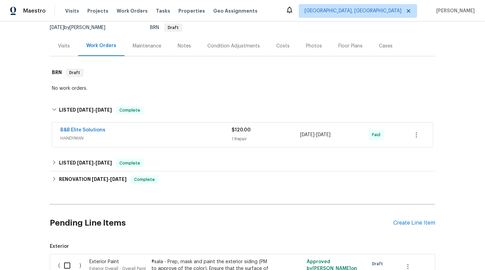
click at [285, 132] on div "$120.00" at bounding box center [266, 130] width 69 height 7
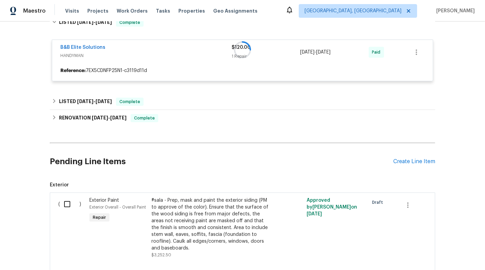
scroll to position [156, 0]
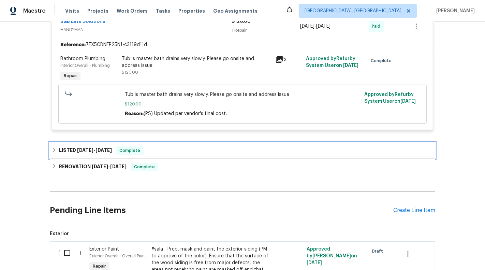
click at [284, 149] on div "LISTED [DATE] - [DATE] Complete" at bounding box center [243, 150] width 382 height 8
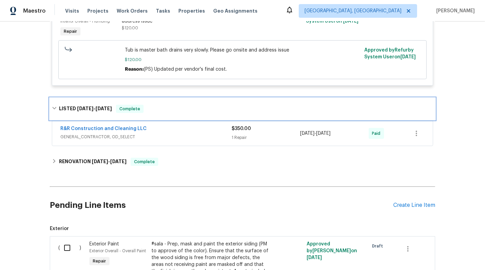
scroll to position [234, 0]
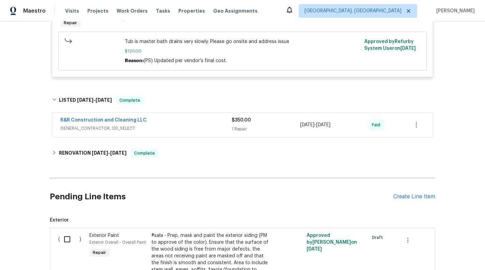
click at [283, 117] on div "$350.00" at bounding box center [266, 120] width 69 height 7
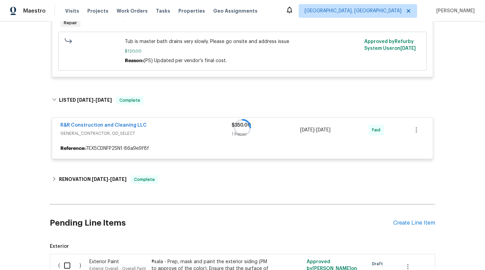
scroll to position [296, 0]
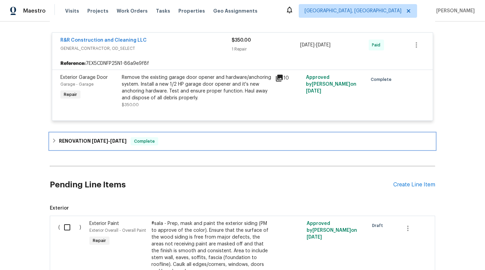
click at [279, 147] on div "RENOVATION [DATE] - [DATE] Complete" at bounding box center [243, 141] width 386 height 16
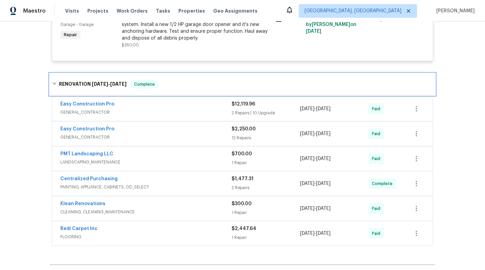
scroll to position [390, 0]
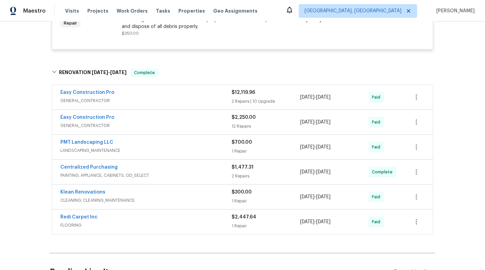
click at [278, 94] on div "$12,119.96" at bounding box center [266, 92] width 69 height 7
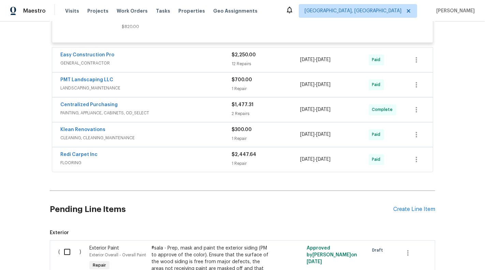
scroll to position [1241, 0]
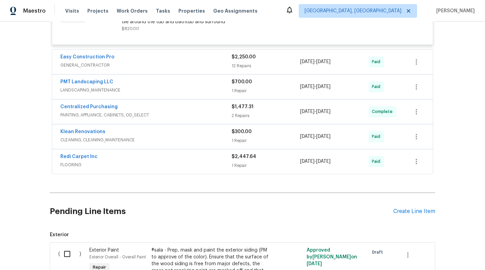
click at [299, 153] on div "$2,447.64 1 Repair" at bounding box center [266, 161] width 69 height 16
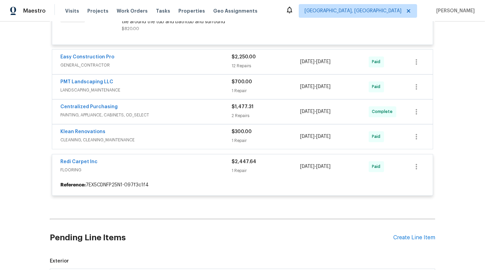
click at [283, 137] on div "1 Repair" at bounding box center [266, 140] width 69 height 7
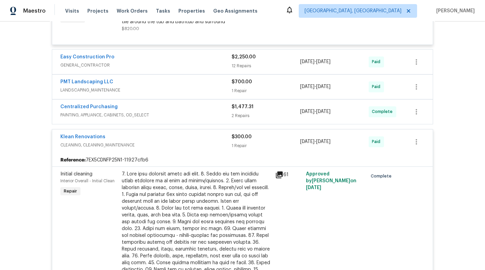
click at [275, 103] on div "$1,477.31" at bounding box center [266, 106] width 69 height 7
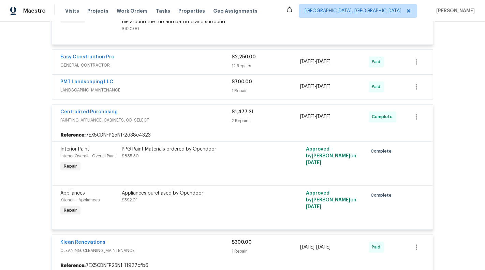
click at [287, 87] on div "1 Repair" at bounding box center [266, 90] width 69 height 7
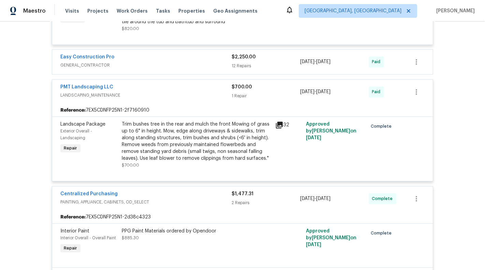
click at [286, 62] on div "12 Repairs" at bounding box center [266, 65] width 69 height 7
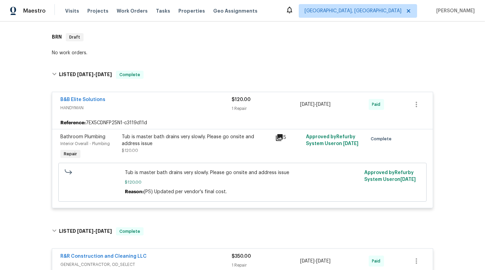
scroll to position [162, 0]
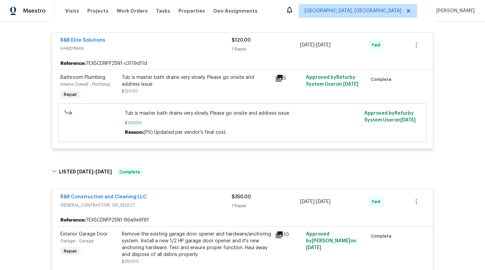
click at [222, 90] on div "Tub is master bath drains very slowly. Please go onsite and address issue $120.…" at bounding box center [196, 84] width 149 height 20
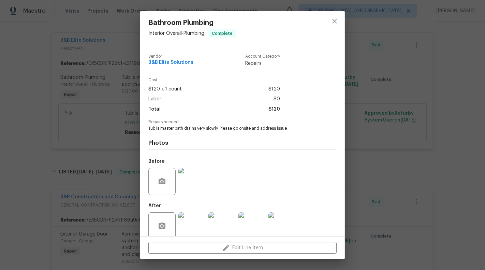
scroll to position [10, 0]
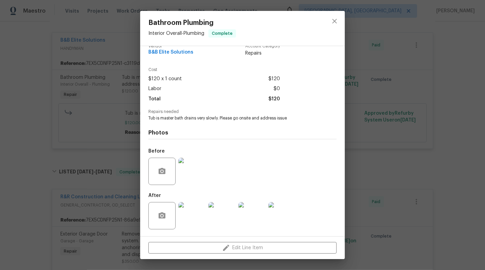
click at [104, 105] on div "Bathroom Plumbing Interior Overall - Plumbing Complete Vendor B&B Elite Solutio…" at bounding box center [242, 135] width 485 height 270
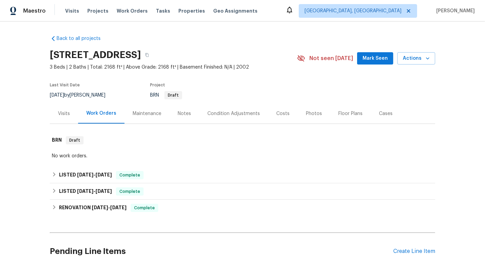
click at [417, 247] on div "Pending Line Items Create Line Item" at bounding box center [243, 252] width 386 height 32
click at [415, 248] on div "Create Line Item" at bounding box center [415, 251] width 42 height 6
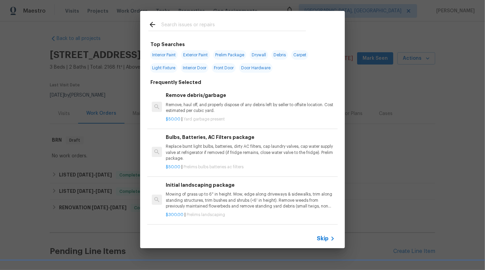
click at [323, 241] on span "Skip" at bounding box center [323, 238] width 12 height 7
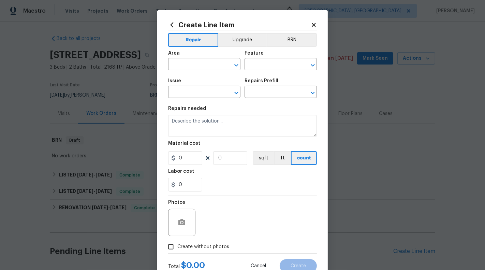
click at [191, 58] on div "Area" at bounding box center [204, 55] width 72 height 9
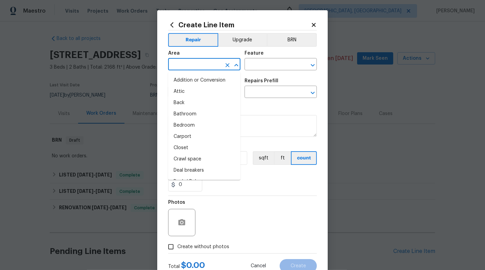
click at [193, 62] on input "text" at bounding box center [194, 65] width 53 height 11
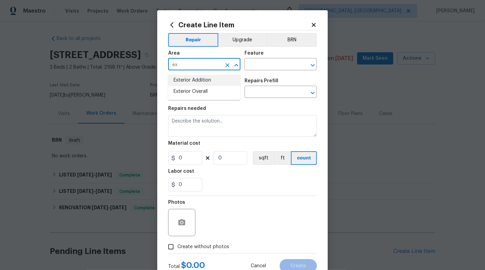
click at [196, 92] on li "Exterior Overall" at bounding box center [204, 91] width 72 height 11
type input "Exterior Overall"
click at [256, 62] on input "text" at bounding box center [271, 65] width 53 height 11
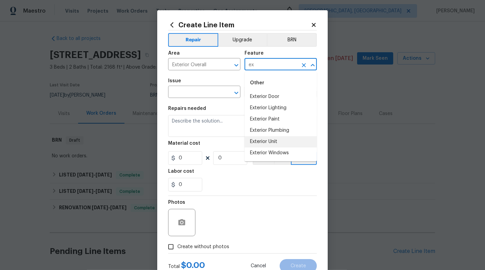
click at [261, 144] on li "Exterior Unit" at bounding box center [281, 141] width 72 height 11
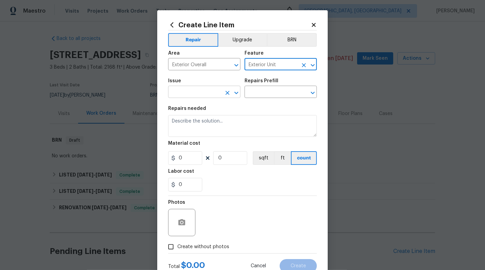
type input "Exterior Unit"
click at [197, 91] on input "text" at bounding box center [194, 92] width 53 height 11
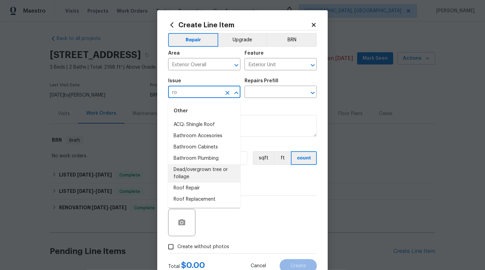
type input "r"
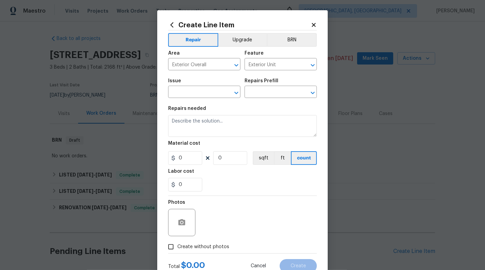
click at [299, 59] on div "Feature" at bounding box center [281, 55] width 72 height 9
click at [303, 66] on icon "Clear" at bounding box center [304, 65] width 4 height 4
type input "P"
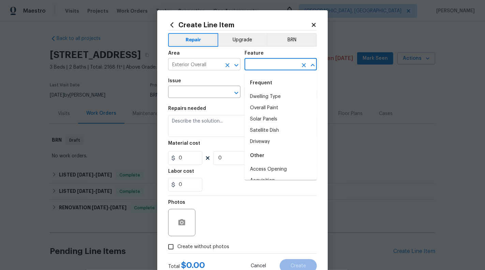
click at [226, 66] on icon "Clear" at bounding box center [228, 65] width 4 height 4
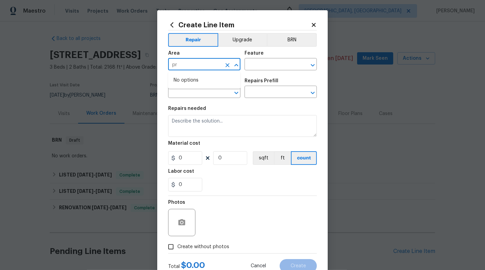
type input "p"
click at [205, 95] on li "Exterior Overall" at bounding box center [204, 91] width 72 height 11
type input "Exterior Overall"
click at [248, 75] on div "Issue ​ Repairs Prefill ​" at bounding box center [242, 88] width 149 height 28
click at [260, 64] on input "text" at bounding box center [271, 65] width 53 height 11
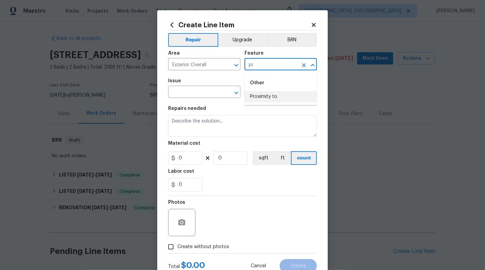
type input "p"
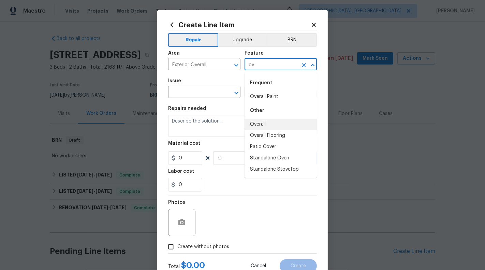
click at [273, 125] on li "Overall" at bounding box center [281, 124] width 72 height 11
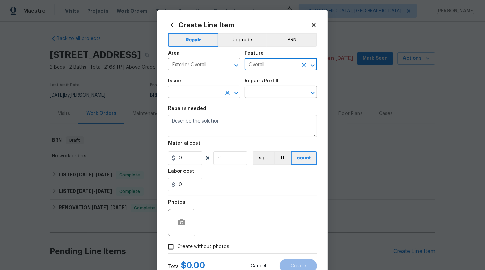
type input "Overall"
click at [198, 95] on input "text" at bounding box center [194, 92] width 53 height 11
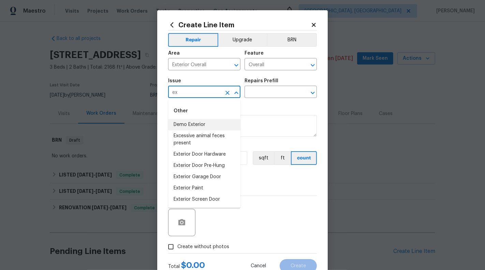
type input "e"
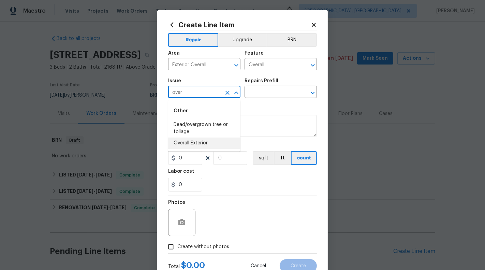
click at [203, 142] on li "Overall Exterior" at bounding box center [204, 143] width 72 height 11
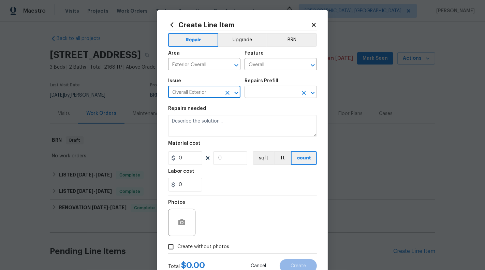
type input "Overall Exterior"
click at [262, 95] on input "text" at bounding box center [271, 92] width 53 height 11
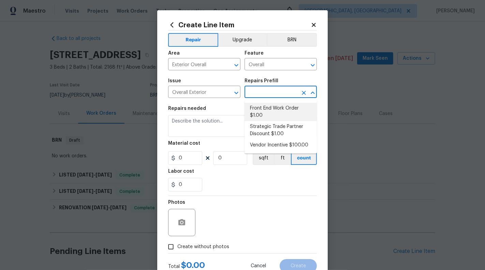
click at [273, 115] on li "Front End Work Order $1.00" at bounding box center [281, 112] width 72 height 18
type input "Front End Work Order $1.00"
type textarea "Placeholder line item for the creation of front end work orders."
type input "1"
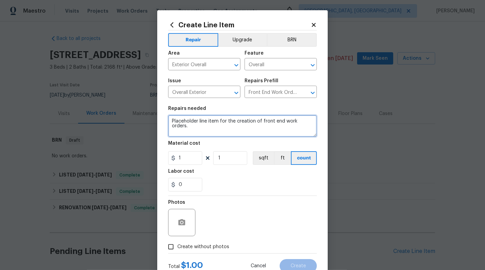
click at [247, 122] on textarea "Placeholder line item for the creation of front end work orders." at bounding box center [242, 126] width 149 height 22
type textarea "H"
type textarea "$"
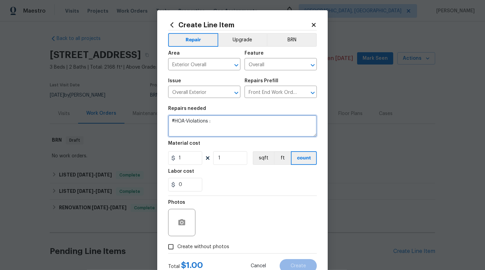
type textarea "#HOA-Violations :"
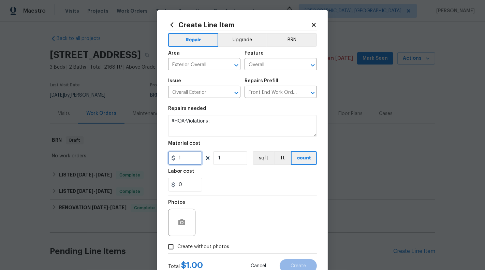
click at [194, 153] on input "1" at bounding box center [185, 158] width 34 height 14
type input "75"
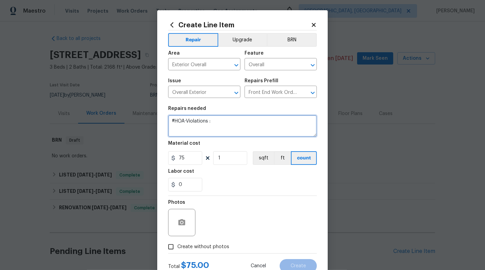
click at [230, 119] on textarea "#HOA-Violations :" at bounding box center [242, 126] width 149 height 22
click at [231, 121] on textarea "#HOA-Violations :" at bounding box center [242, 126] width 149 height 22
click at [242, 123] on textarea "#HOA-Violations : Roof is discloured" at bounding box center [242, 126] width 149 height 22
click at [236, 124] on textarea "#HOA-Violations : Roof is discloured" at bounding box center [242, 126] width 149 height 22
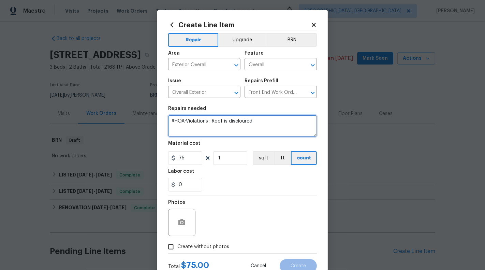
click at [239, 123] on textarea "#HOA-Violations : Roof is discloured" at bounding box center [242, 126] width 149 height 22
click at [273, 128] on textarea "#HOA-Violations : Roof is discoloured" at bounding box center [242, 126] width 149 height 22
click at [266, 123] on textarea "#HOA-Violations : Roof is discoloured" at bounding box center [242, 126] width 149 height 22
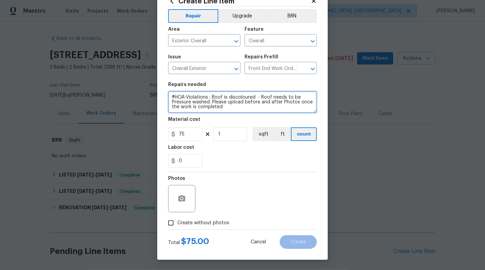
type textarea "#HOA-Violations : Roof is discoloured - Roof needs to be Pressure washed. Pleas…"
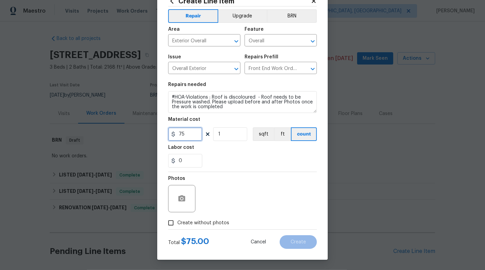
click at [188, 132] on input "75" at bounding box center [185, 134] width 34 height 14
type input "95"
click at [221, 212] on div "Photos" at bounding box center [242, 194] width 149 height 44
click at [221, 216] on div "Photos" at bounding box center [242, 194] width 149 height 44
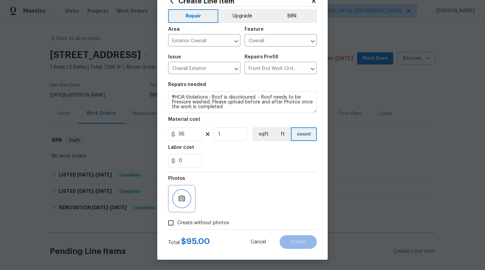
click at [189, 195] on button "button" at bounding box center [182, 198] width 16 height 16
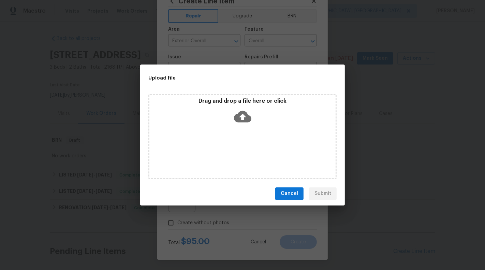
click at [244, 115] on icon at bounding box center [242, 116] width 17 height 17
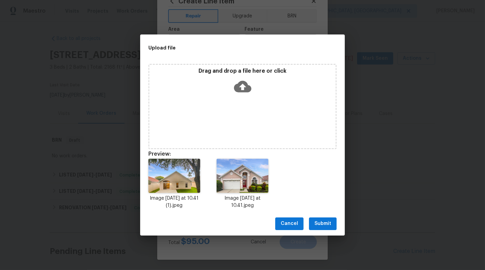
click at [336, 233] on div "Cancel Submit" at bounding box center [242, 224] width 205 height 24
click at [327, 225] on span "Submit" at bounding box center [323, 223] width 17 height 9
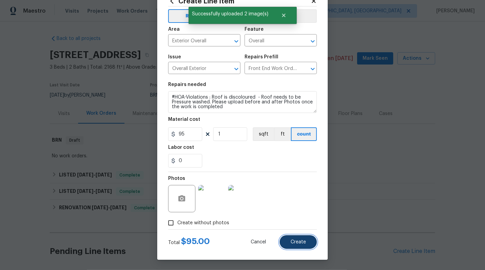
click at [303, 243] on span "Create" at bounding box center [298, 242] width 15 height 5
type input "0"
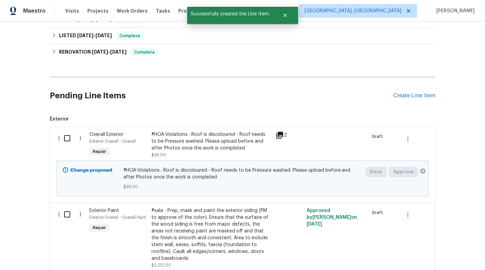
scroll to position [205, 0]
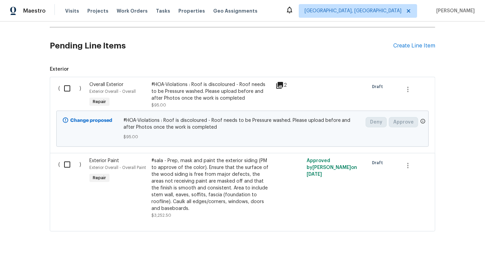
click at [55, 92] on div "( ) Overall Exterior Exterior Overall - Overall Repair #HOA-Violations : Roof i…" at bounding box center [243, 115] width 386 height 76
click at [64, 92] on input "checkbox" at bounding box center [69, 88] width 19 height 14
checkbox input "true"
click at [448, 254] on span "Create Work Order" at bounding box center [446, 253] width 45 height 9
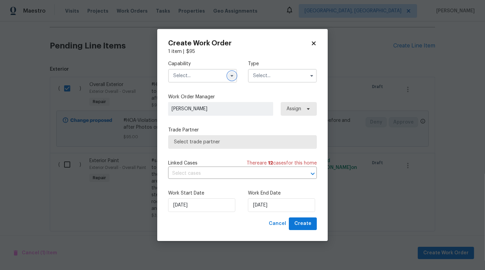
click at [233, 79] on button "button" at bounding box center [232, 76] width 8 height 8
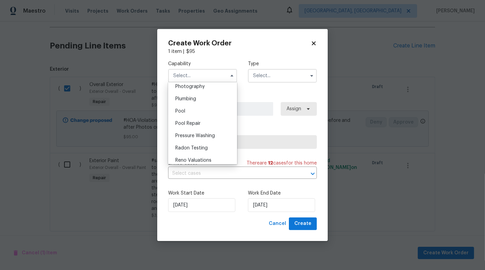
scroll to position [608, 0]
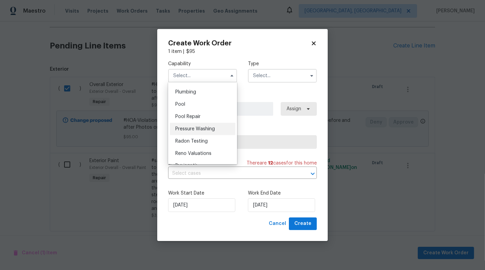
click at [217, 125] on div "Pressure Washing" at bounding box center [203, 129] width 66 height 12
type input "Pressure Washing"
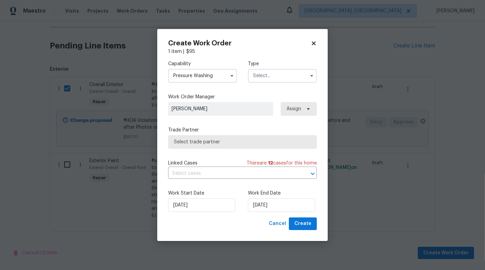
click at [273, 77] on input "text" at bounding box center [282, 76] width 69 height 14
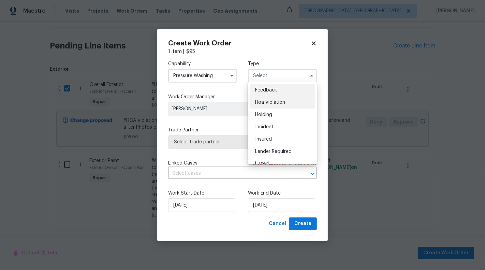
click at [280, 106] on div "Hoa Violation" at bounding box center [283, 102] width 66 height 12
type input "Hoa Violation"
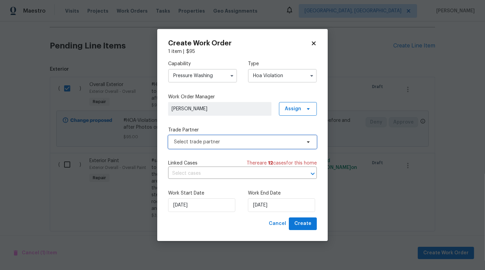
click at [256, 139] on span "Select trade partner" at bounding box center [237, 142] width 127 height 7
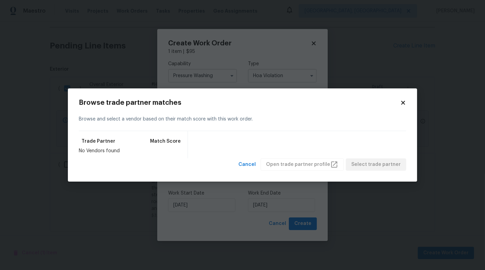
click at [404, 100] on icon at bounding box center [403, 103] width 6 height 6
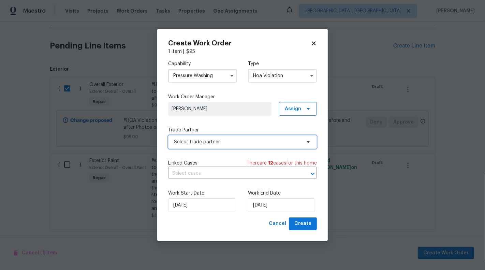
click at [231, 143] on span "Select trade partner" at bounding box center [237, 142] width 127 height 7
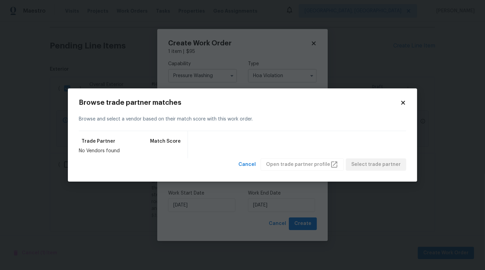
click at [403, 101] on icon at bounding box center [403, 103] width 6 height 6
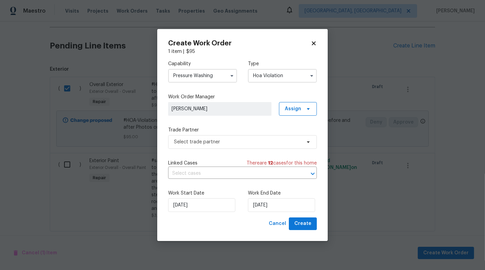
click at [228, 76] on span at bounding box center [232, 76] width 10 height 10
click at [232, 79] on button "button" at bounding box center [232, 76] width 8 height 8
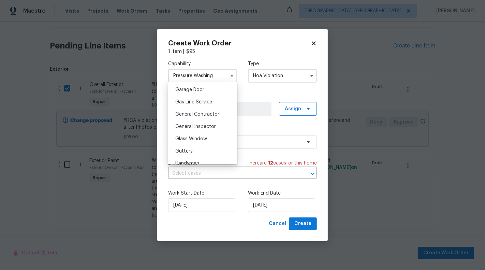
scroll to position [308, 0]
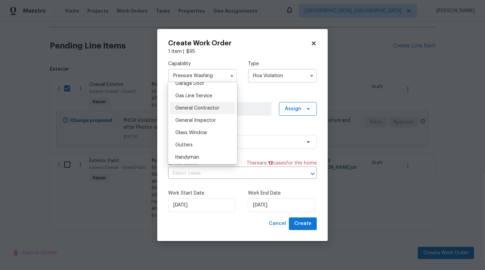
click at [206, 106] on span "General Contractor" at bounding box center [197, 108] width 44 height 5
type input "General Contractor"
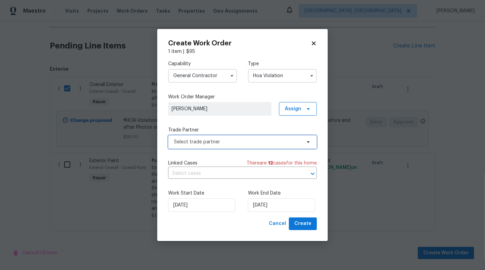
click at [241, 147] on span "Select trade partner" at bounding box center [242, 142] width 149 height 14
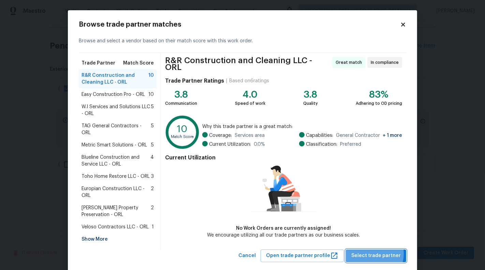
click at [375, 252] on span "Select trade partner" at bounding box center [376, 256] width 49 height 9
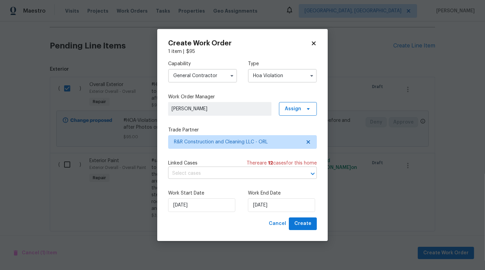
click at [241, 179] on input "text" at bounding box center [233, 173] width 130 height 11
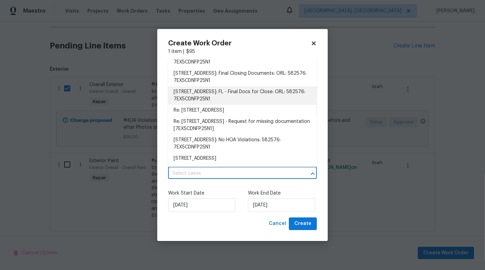
scroll to position [0, 0]
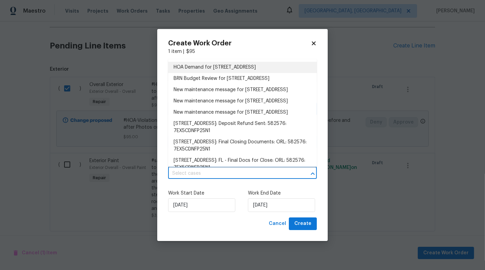
click at [313, 44] on icon at bounding box center [314, 44] width 4 height 4
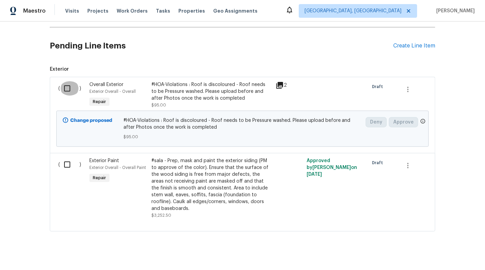
click at [67, 89] on input "checkbox" at bounding box center [69, 88] width 19 height 14
checkbox input "true"
click at [458, 247] on button "Create Work Order" at bounding box center [446, 253] width 56 height 13
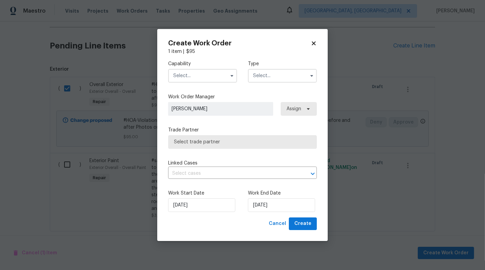
click at [237, 79] on span at bounding box center [232, 76] width 10 height 10
click at [227, 74] on span at bounding box center [232, 76] width 10 height 10
click at [236, 83] on div "Capability Type" at bounding box center [242, 71] width 149 height 33
click at [233, 75] on icon "button" at bounding box center [232, 76] width 3 height 2
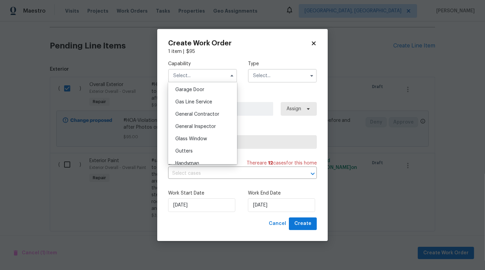
scroll to position [306, 0]
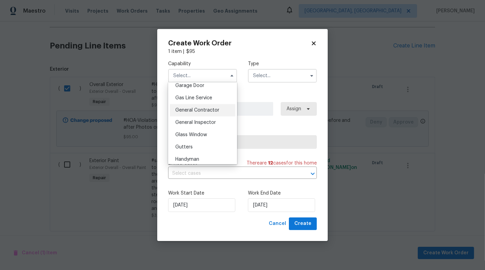
click at [216, 114] on div "General Contractor" at bounding box center [203, 110] width 66 height 12
type input "General Contractor"
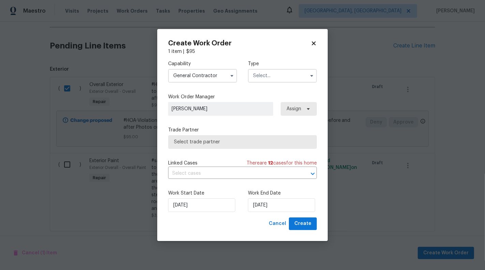
click at [254, 73] on input "text" at bounding box center [282, 76] width 69 height 14
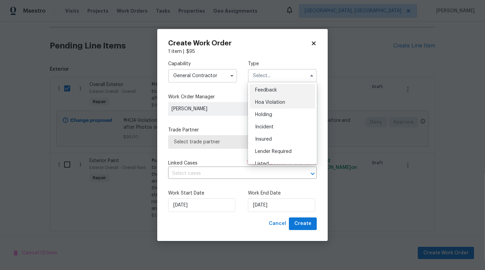
click at [271, 101] on span "Hoa Violation" at bounding box center [270, 102] width 30 height 5
type input "Hoa Violation"
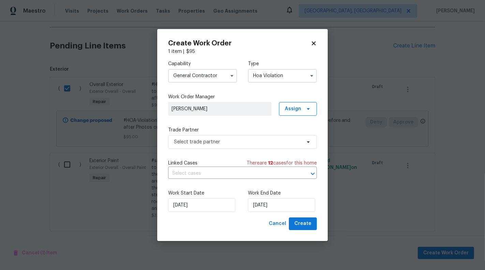
click at [229, 133] on div "Trade Partner Select trade partner" at bounding box center [242, 138] width 149 height 22
click at [221, 156] on div "Capability General Contractor Type Hoa Violation Work Order Manager Sunmathy Wi…" at bounding box center [242, 136] width 149 height 162
click at [222, 176] on input "text" at bounding box center [233, 173] width 130 height 11
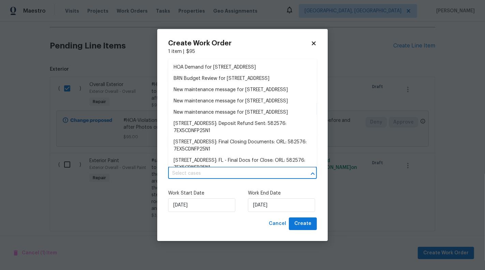
click at [222, 176] on input "text" at bounding box center [233, 173] width 130 height 11
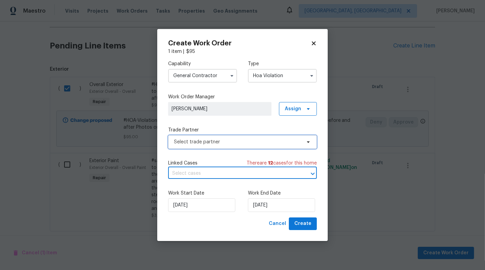
click at [232, 141] on span "Select trade partner" at bounding box center [237, 142] width 127 height 7
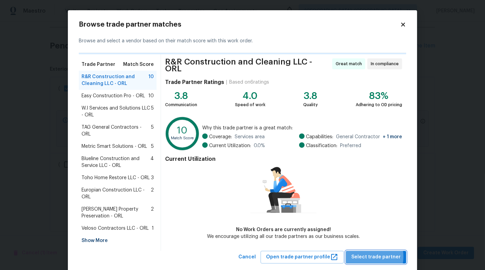
click at [367, 253] on span "Select trade partner" at bounding box center [376, 257] width 49 height 9
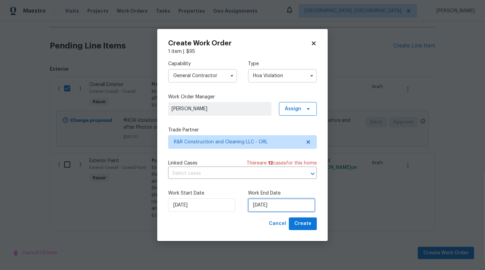
click at [261, 204] on input "22/08/2025" at bounding box center [281, 205] width 67 height 14
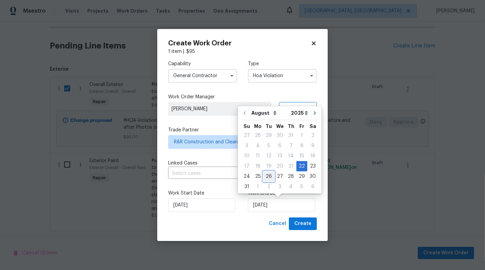
click at [269, 176] on div "26" at bounding box center [268, 177] width 11 height 10
type input "26/08/2025"
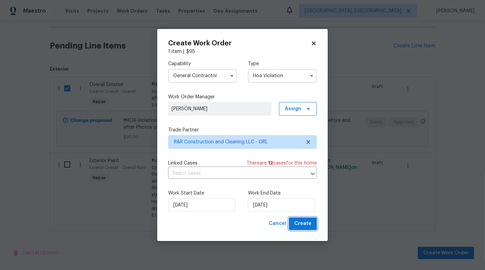
click at [313, 225] on button "Create" at bounding box center [303, 223] width 28 height 13
checkbox input "false"
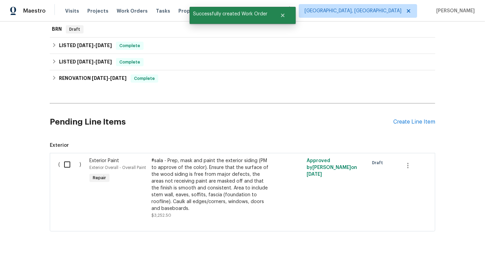
scroll to position [0, 0]
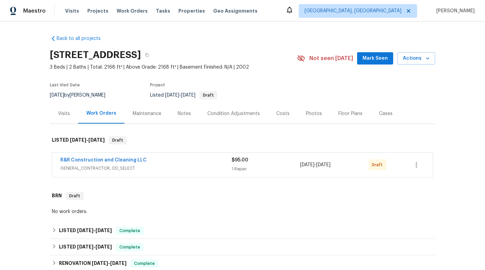
click at [211, 165] on span "GENERAL_CONTRACTOR, OD_SELECT" at bounding box center [145, 168] width 171 height 7
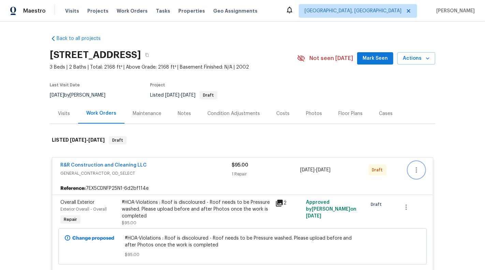
click at [415, 169] on icon "button" at bounding box center [417, 170] width 8 height 8
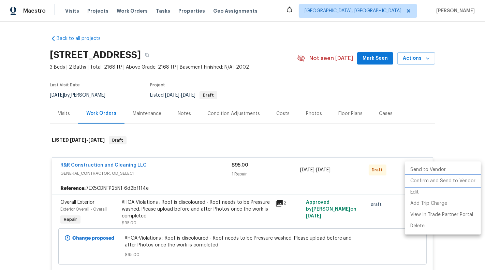
click at [428, 179] on li "Confirm and Send to Vendor" at bounding box center [443, 180] width 76 height 11
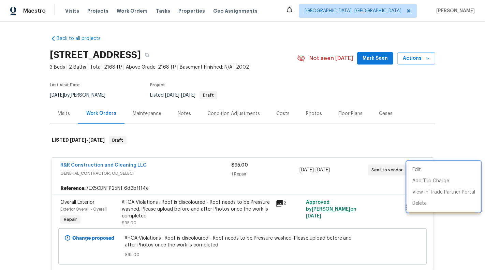
click at [71, 163] on div at bounding box center [242, 135] width 485 height 270
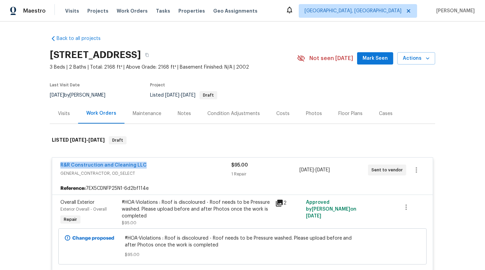
drag, startPoint x: 58, startPoint y: 164, endPoint x: 157, endPoint y: 165, distance: 99.0
click at [157, 165] on div "R&R Construction and Cleaning LLC GENERAL_CONTRACTOR, OD_SELECT $95.00 1 Repair…" at bounding box center [242, 170] width 381 height 25
copy link "R&R Construction and Cleaning LLC"
click at [104, 165] on link "R&R Construction and Cleaning LLC" at bounding box center [103, 165] width 86 height 5
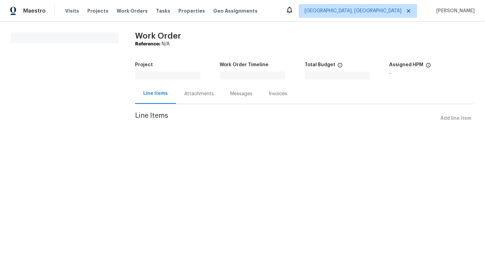
click at [230, 97] on div "Messages" at bounding box center [241, 93] width 22 height 7
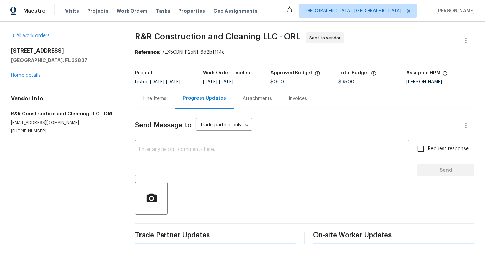
click at [196, 101] on div "Progress Updates" at bounding box center [204, 98] width 43 height 7
click at [185, 143] on div "x ​" at bounding box center [272, 159] width 274 height 35
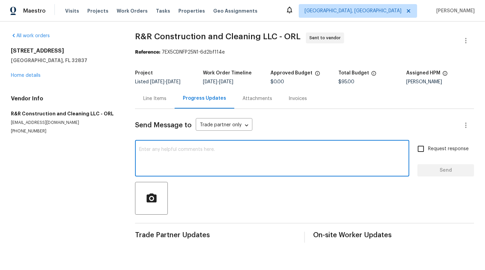
click at [185, 163] on textarea at bounding box center [272, 159] width 266 height 24
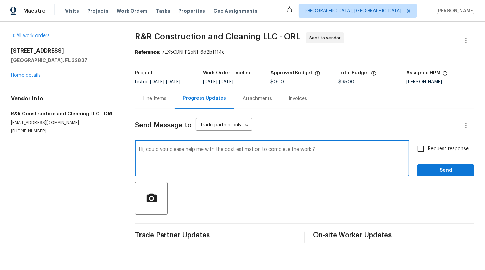
type textarea "Hi, could you please help me with the cost estimation to complete the work ?"
click at [449, 149] on span "Request response" at bounding box center [448, 148] width 41 height 7
click at [428, 149] on input "Request response" at bounding box center [421, 149] width 14 height 14
checkbox input "true"
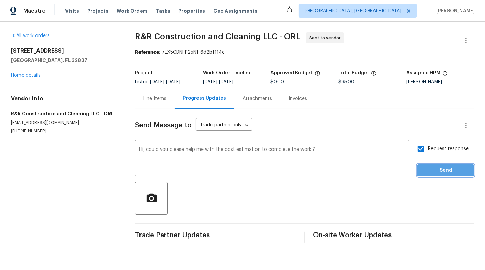
click at [451, 169] on span "Send" at bounding box center [446, 170] width 46 height 9
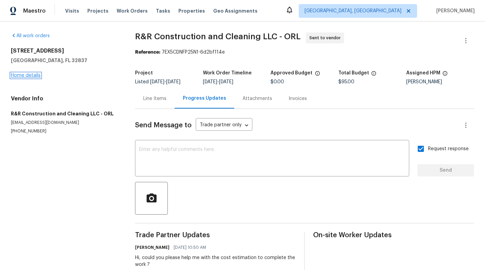
click at [18, 75] on link "Home details" at bounding box center [26, 75] width 30 height 5
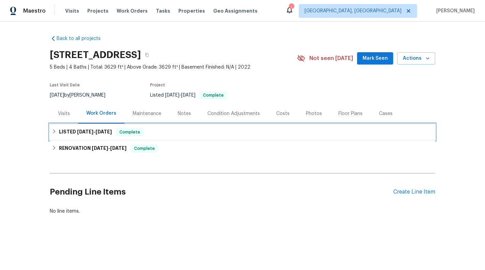
click at [272, 132] on div "LISTED [DATE] - [DATE] Complete" at bounding box center [243, 132] width 382 height 8
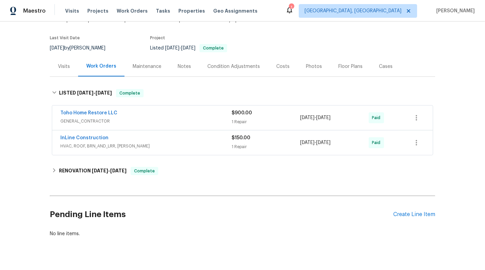
click at [280, 115] on div "$900.00" at bounding box center [266, 113] width 69 height 7
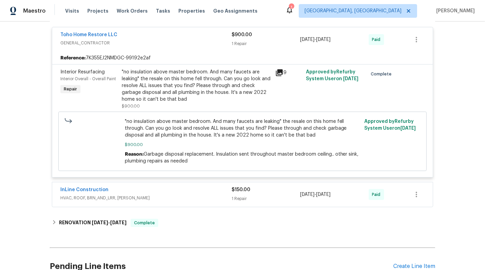
scroll to position [195, 0]
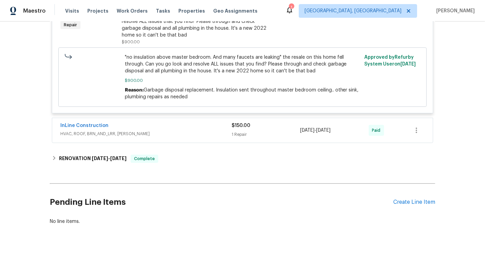
click at [286, 132] on div "1 Repair" at bounding box center [266, 134] width 69 height 7
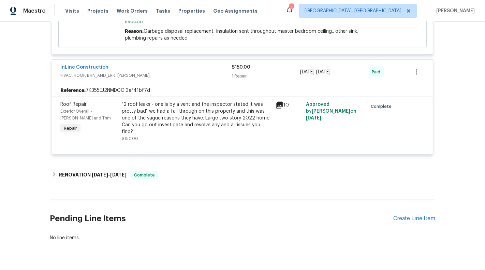
scroll to position [254, 0]
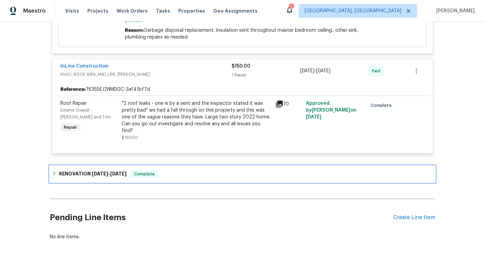
click at [296, 171] on div "RENOVATION [DATE] - [DATE] Complete" at bounding box center [243, 174] width 386 height 16
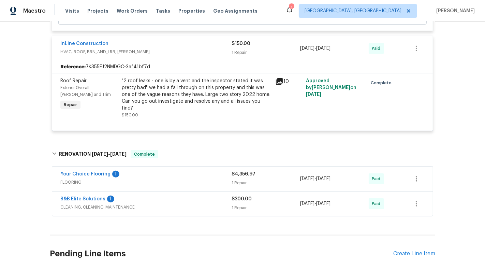
click at [296, 171] on div "$4,356.97 1 Repair" at bounding box center [266, 179] width 69 height 16
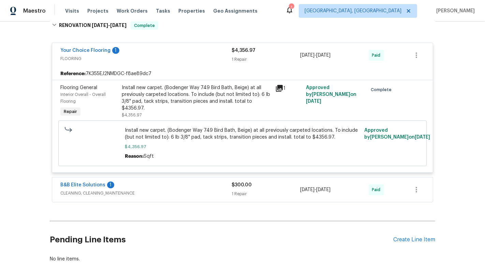
click at [294, 190] on div "B&B Elite Solutions 1 CLEANING, CLEANING_MAINTENANCE $300.00 1 Repair [DATE] - …" at bounding box center [242, 189] width 381 height 25
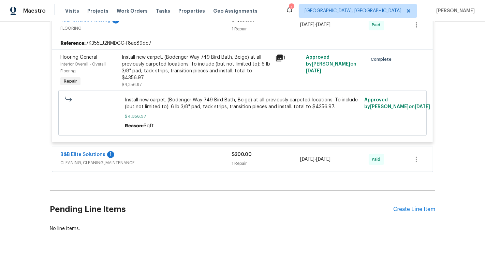
click at [278, 160] on div "1 Repair" at bounding box center [266, 163] width 69 height 7
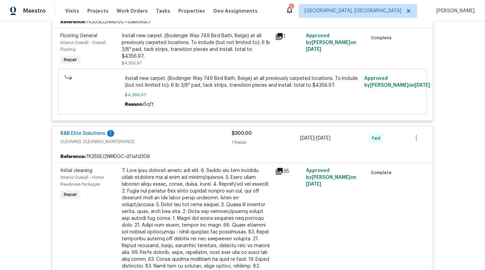
scroll to position [620, 0]
